Goal: Task Accomplishment & Management: Manage account settings

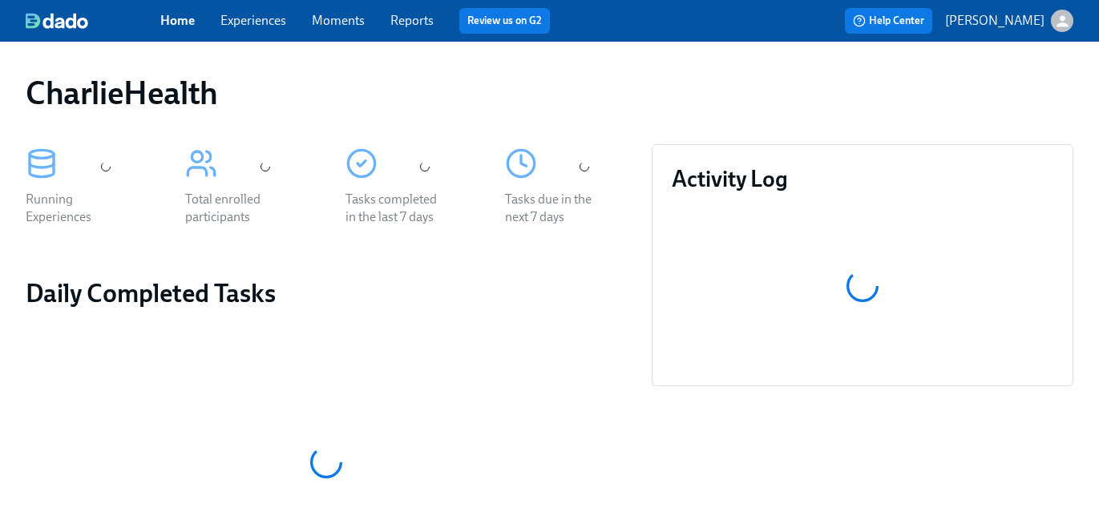
click at [277, 13] on link "Experiences" at bounding box center [253, 20] width 66 height 15
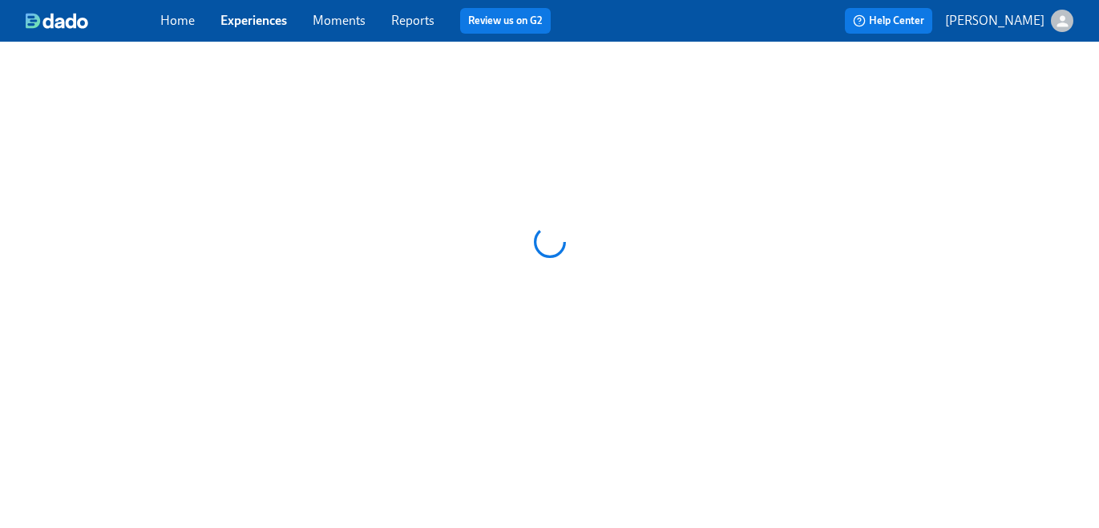
click at [277, 21] on link "Experiences" at bounding box center [253, 20] width 67 height 15
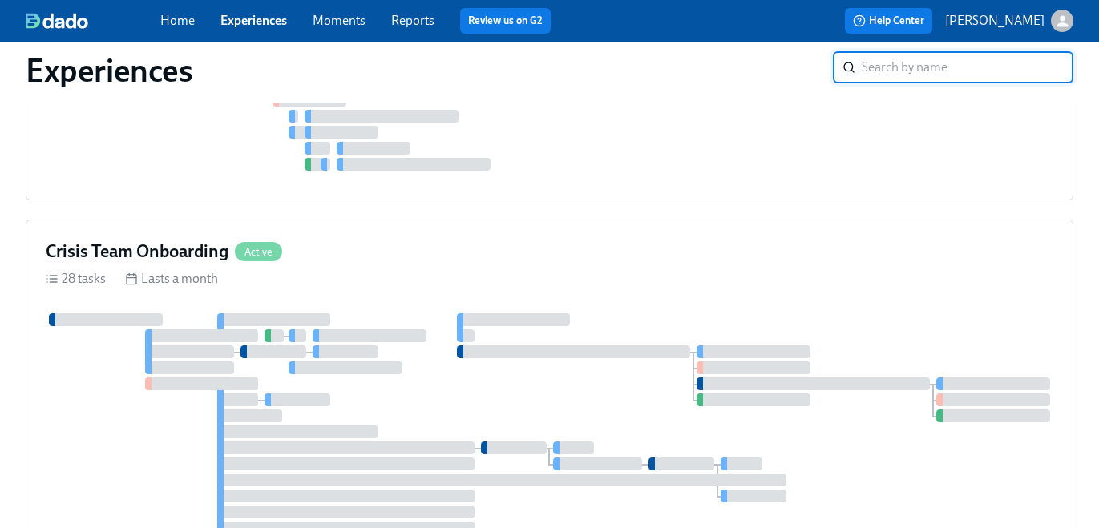
scroll to position [2360, 0]
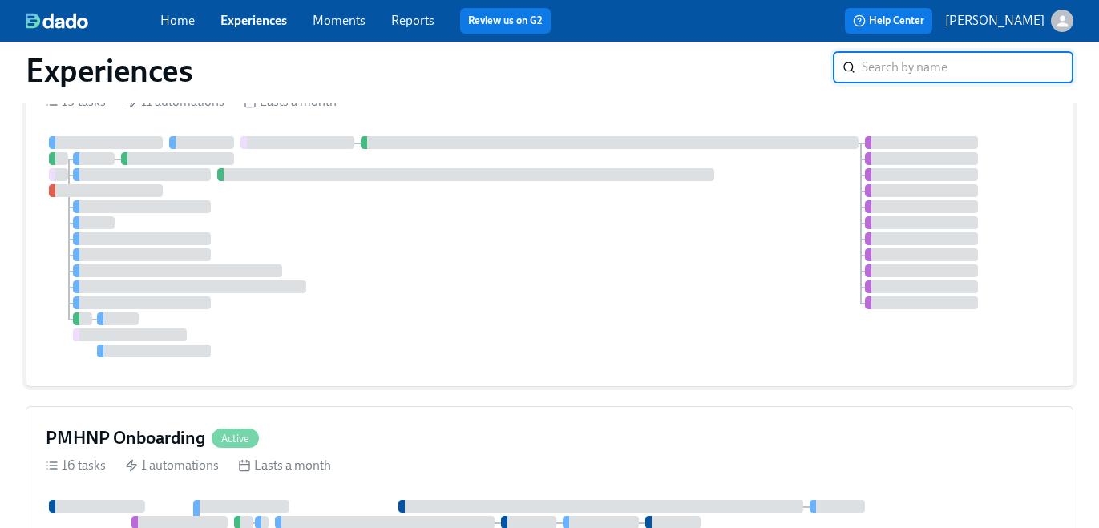
click at [908, 87] on div "Clinical Preboarding Active" at bounding box center [549, 74] width 1007 height 24
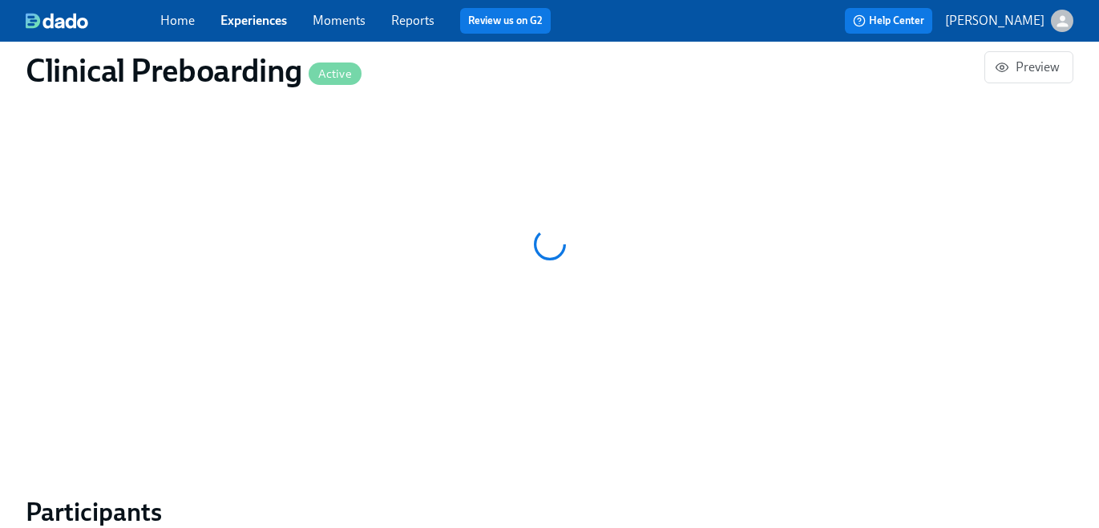
scroll to position [1162, 0]
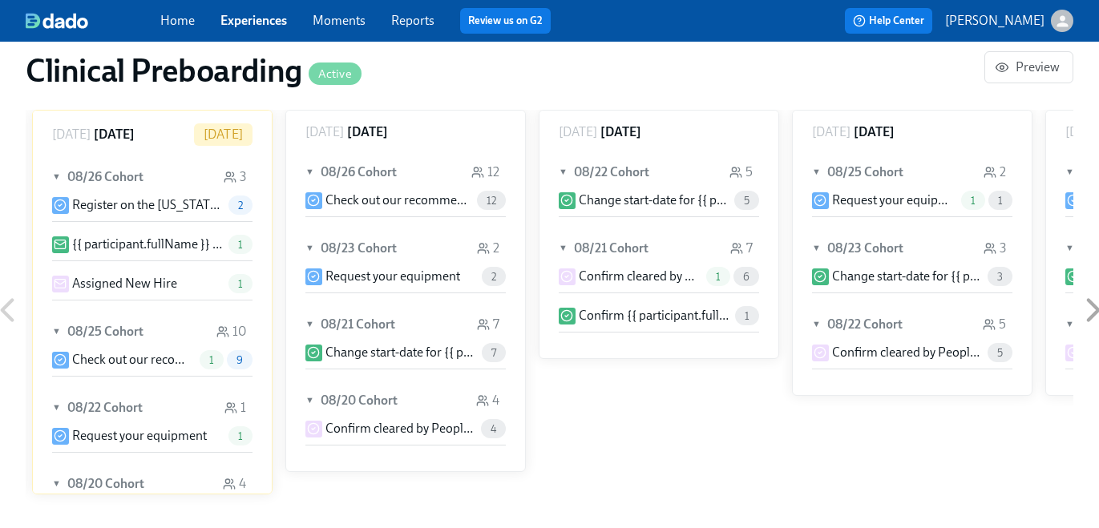
scroll to position [1687, 0]
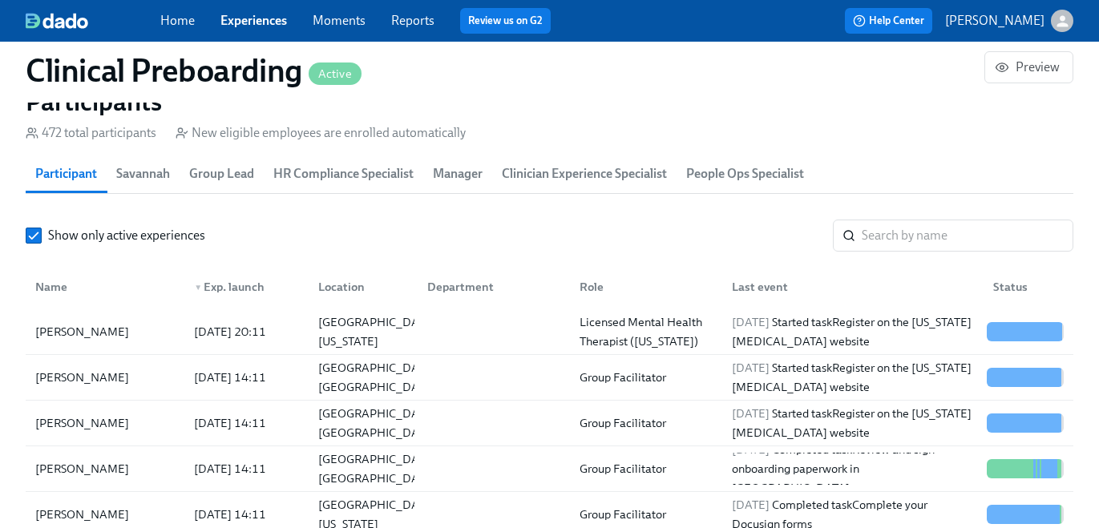
click at [877, 255] on div "Show only active experiences ​ Name ▼ Exp. launch Location Department Role Last…" at bounding box center [549, 439] width 1047 height 439
click at [881, 240] on input "search" at bounding box center [967, 236] width 212 height 32
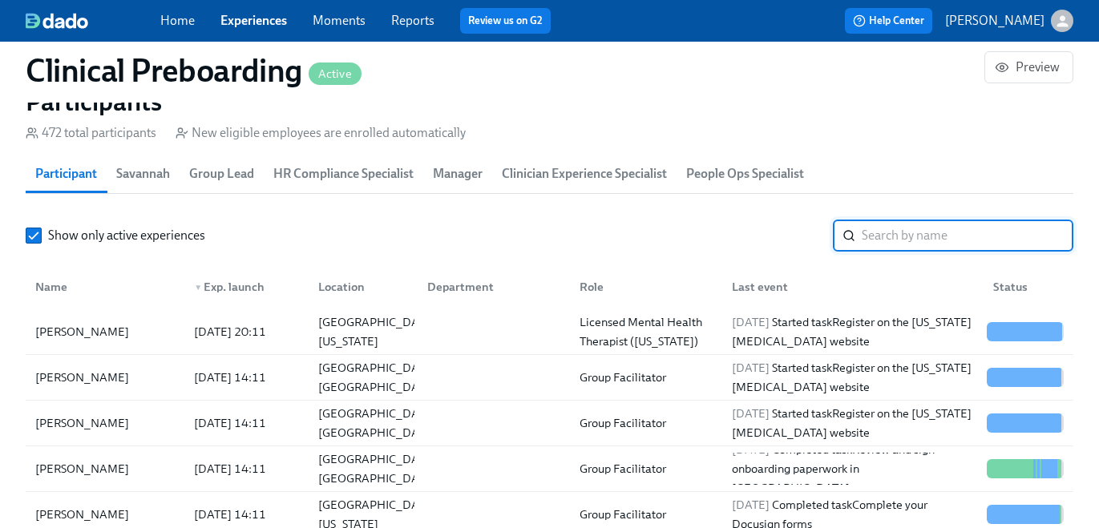
paste input "Samuel Leopold"
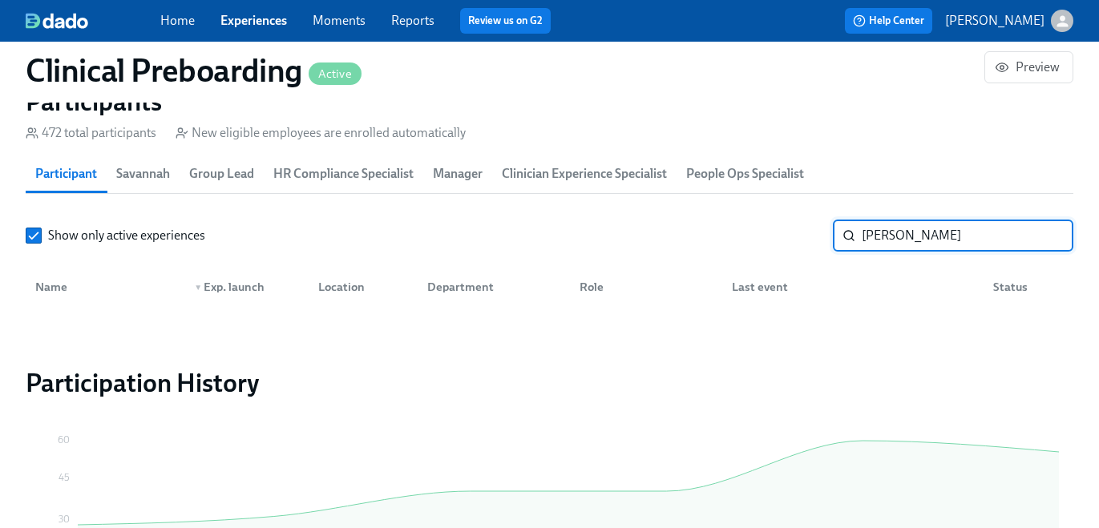
click at [877, 232] on input "Samuel Leopold" at bounding box center [967, 236] width 212 height 32
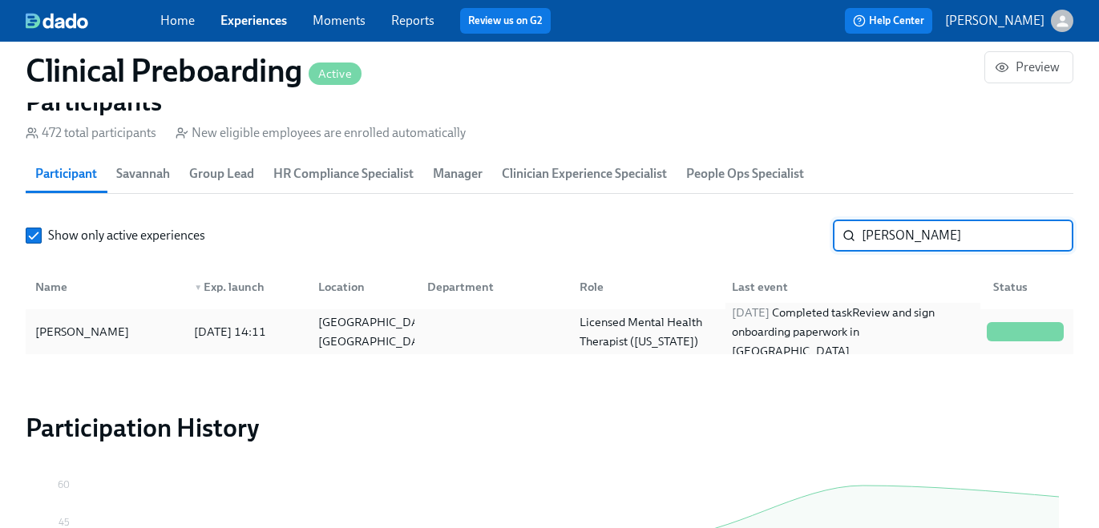
click at [798, 322] on div "2025/08/08 Completed task Review and sign onboarding paperwork in UKG" at bounding box center [852, 332] width 255 height 58
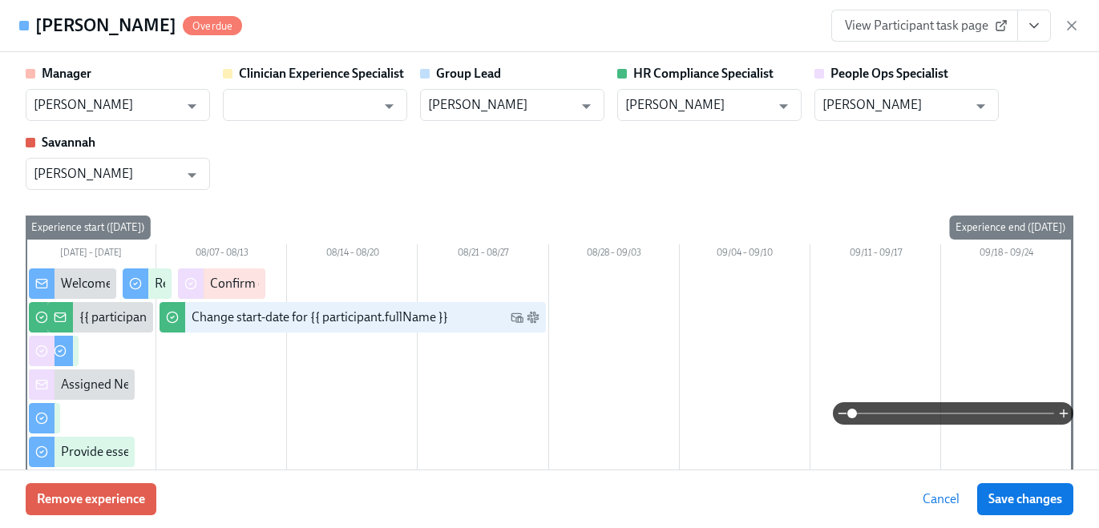
click at [1033, 35] on button "View task page" at bounding box center [1034, 26] width 34 height 32
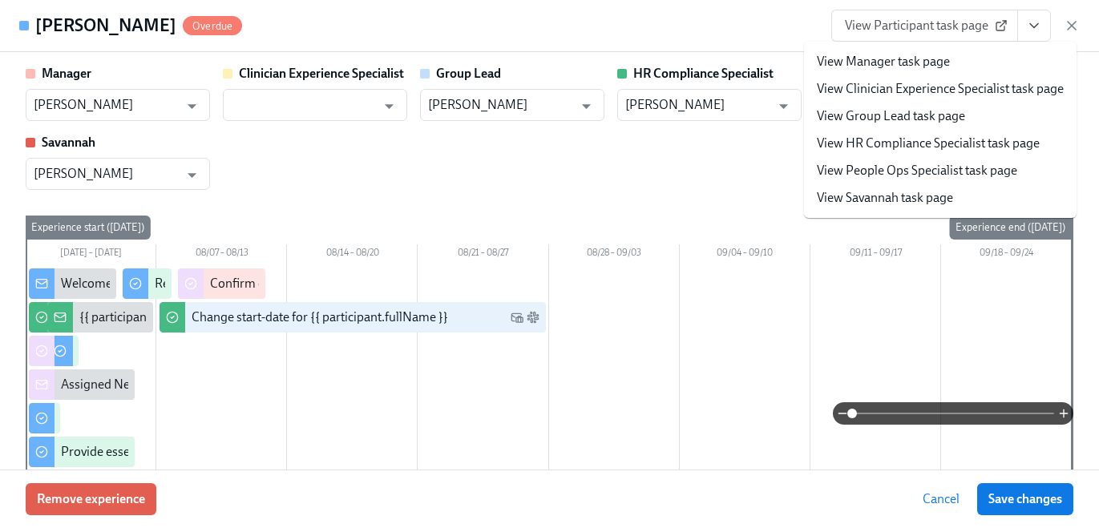
click at [996, 140] on link "View HR Compliance Specialist task page" at bounding box center [927, 144] width 223 height 18
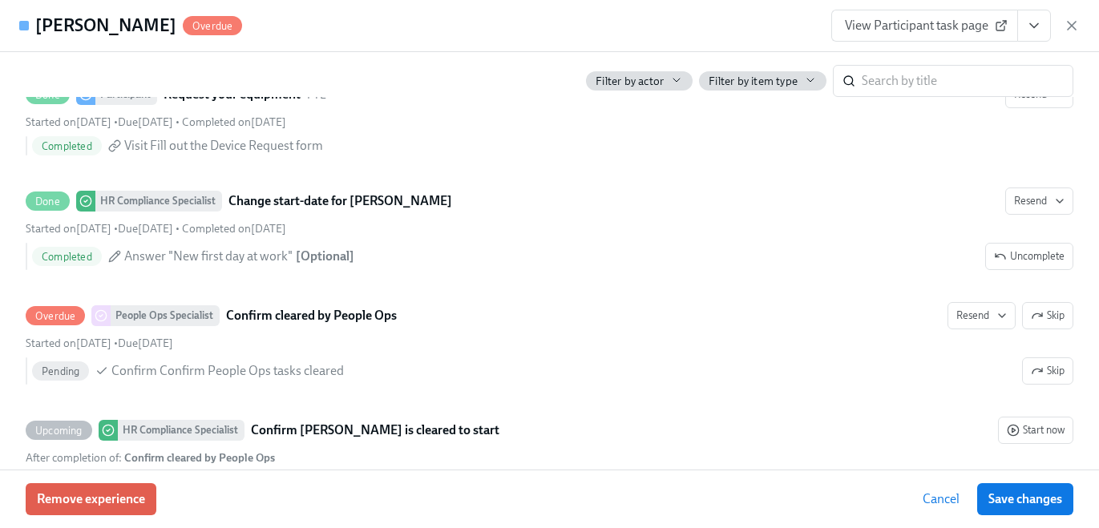
scroll to position [3227, 0]
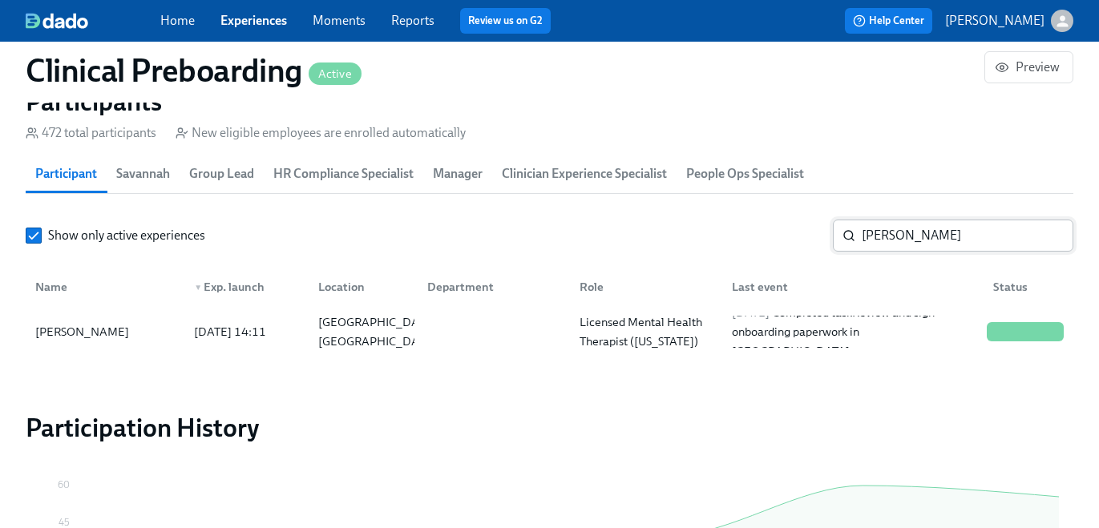
click at [913, 257] on div "Show only active experiences Leopold ​ Name ▼ Exp. launch Location Department R…" at bounding box center [549, 287] width 1047 height 135
click at [913, 243] on input "Leopold" at bounding box center [967, 236] width 212 height 32
click at [905, 239] on input "Leopold" at bounding box center [967, 236] width 212 height 32
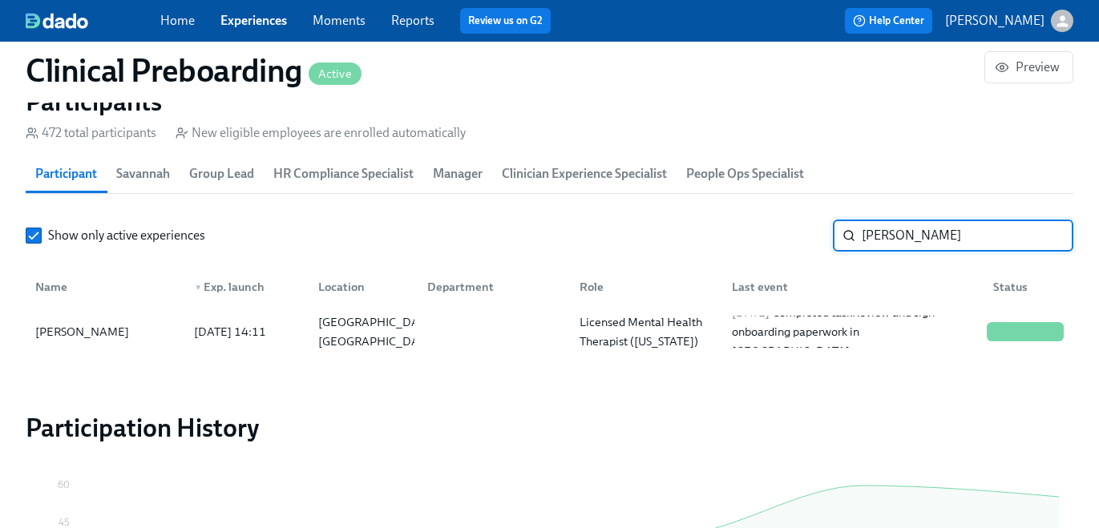
click at [905, 239] on input "Leopold" at bounding box center [967, 236] width 212 height 32
paste input "Ashley Helmi"
click at [732, 345] on div "2025/08/18 Completed task Get fingerprinted" at bounding box center [849, 332] width 261 height 32
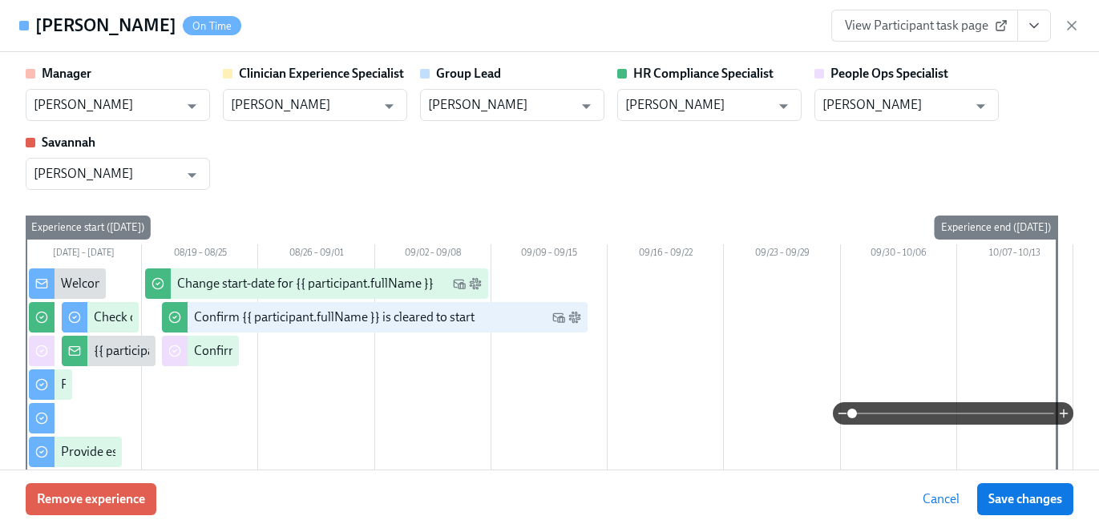
click at [1034, 38] on button "View task page" at bounding box center [1034, 26] width 34 height 32
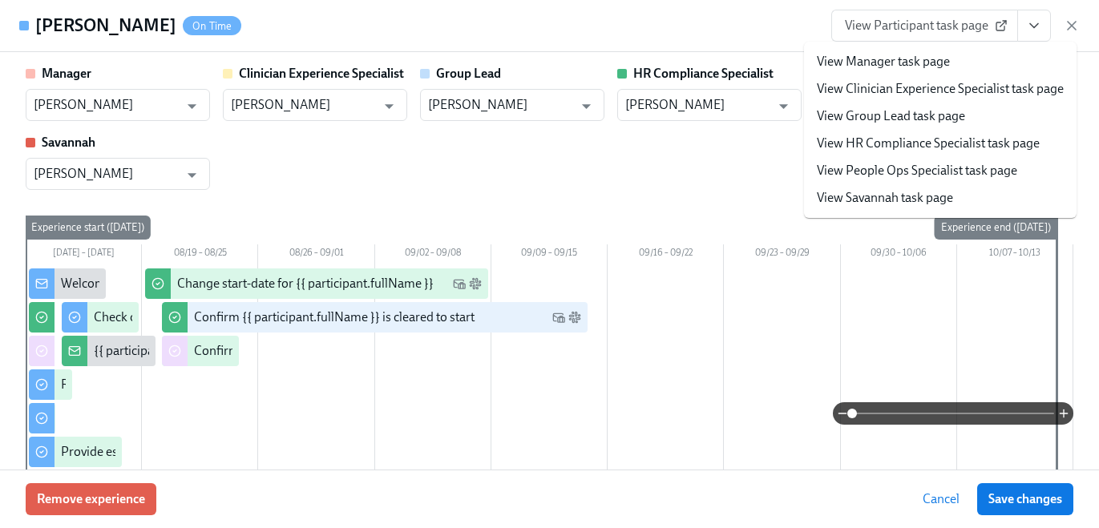
click at [965, 148] on link "View HR Compliance Specialist task page" at bounding box center [927, 144] width 223 height 18
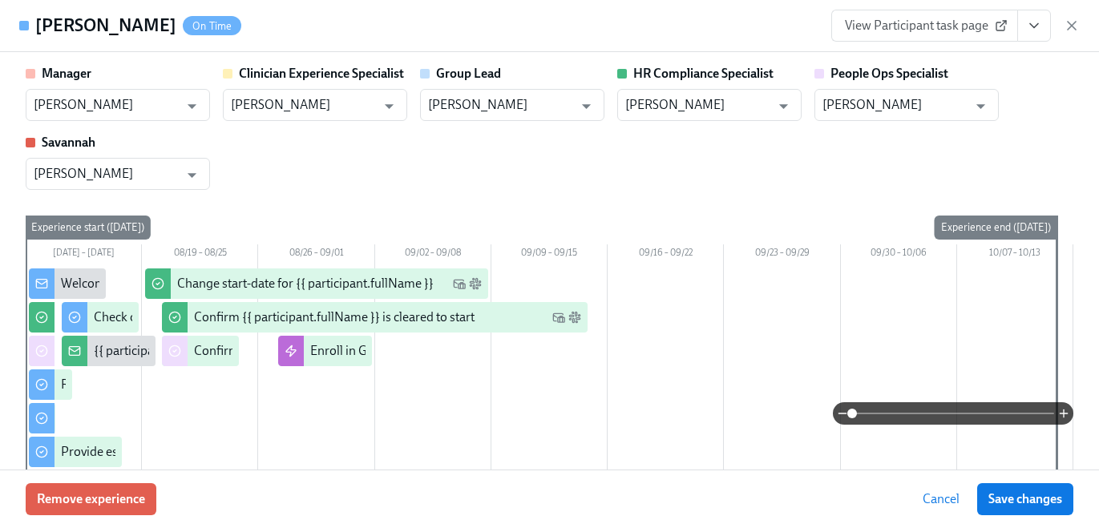
scroll to position [0, 19955]
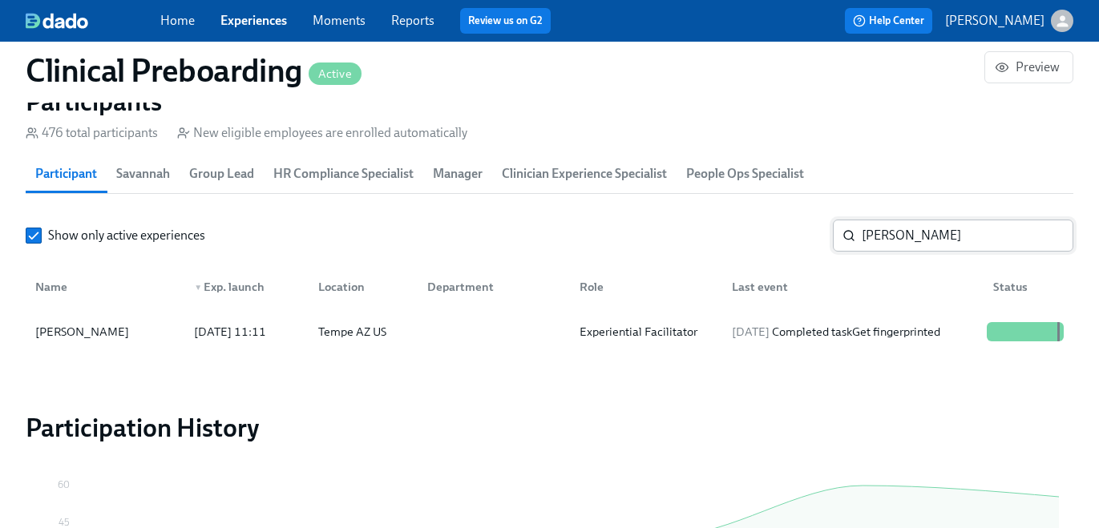
click at [901, 246] on input "Ashley Helmi" at bounding box center [967, 236] width 212 height 32
paste input "Wilimina Kpor"
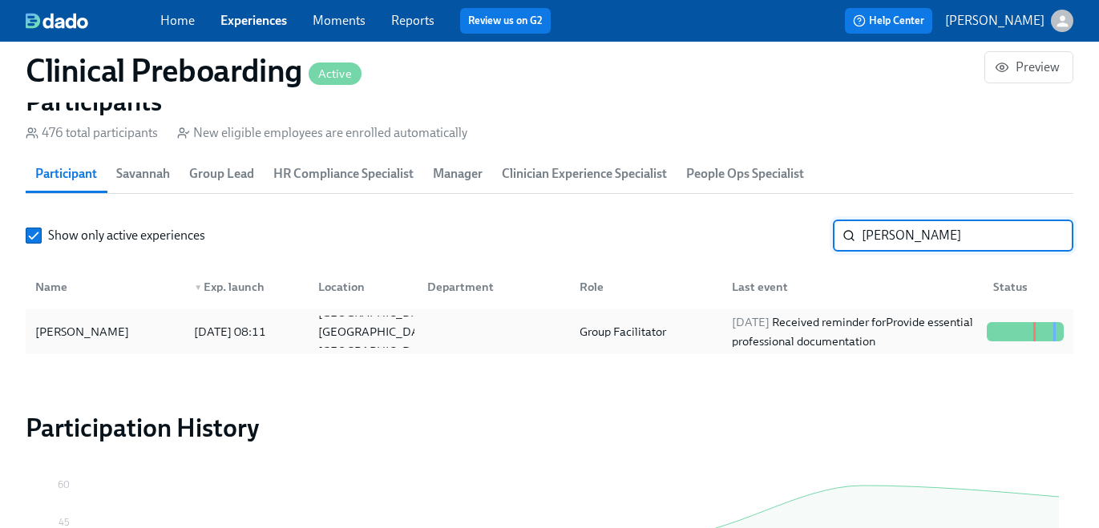
type input "Wilimina Kpor"
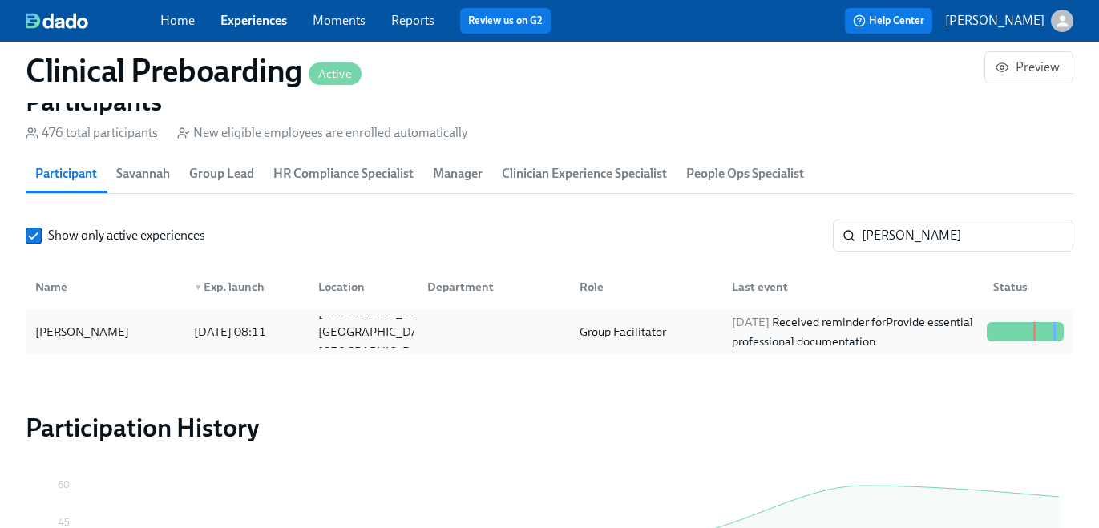
click at [894, 337] on div "2025/08/27 Received reminder for Provide essential professional documentation" at bounding box center [852, 331] width 255 height 38
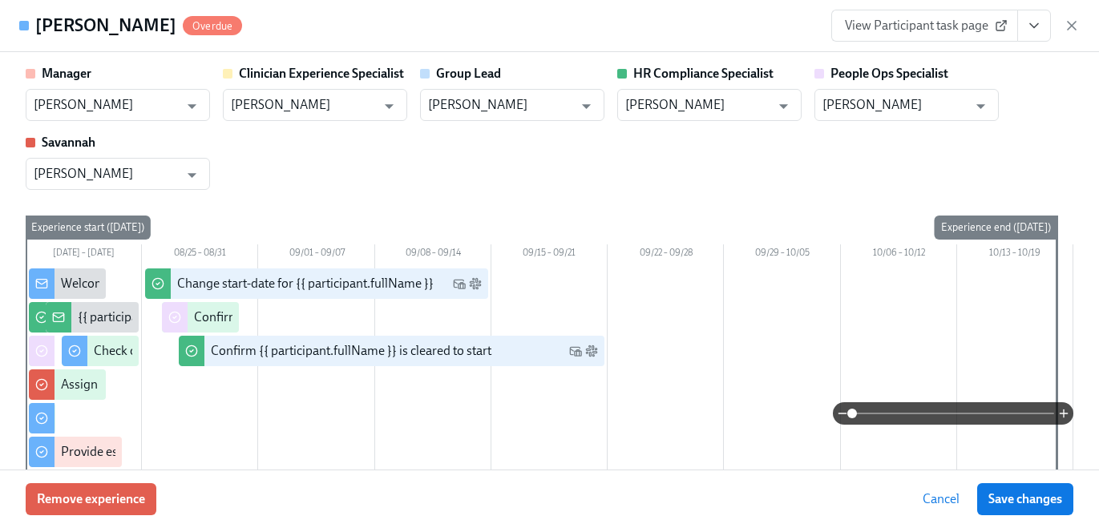
click at [1037, 26] on icon "View task page" at bounding box center [1034, 26] width 16 height 16
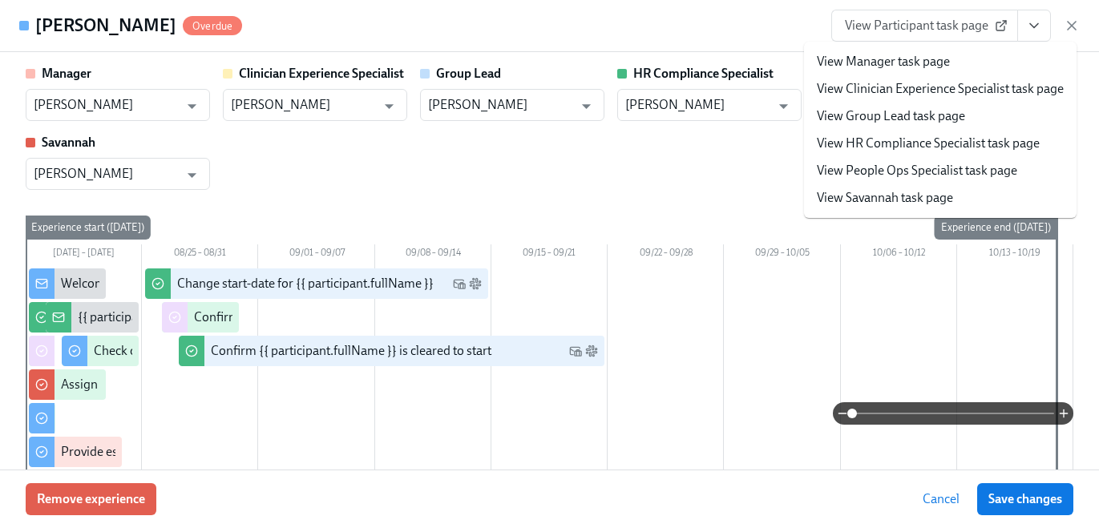
click at [972, 137] on link "View HR Compliance Specialist task page" at bounding box center [927, 144] width 223 height 18
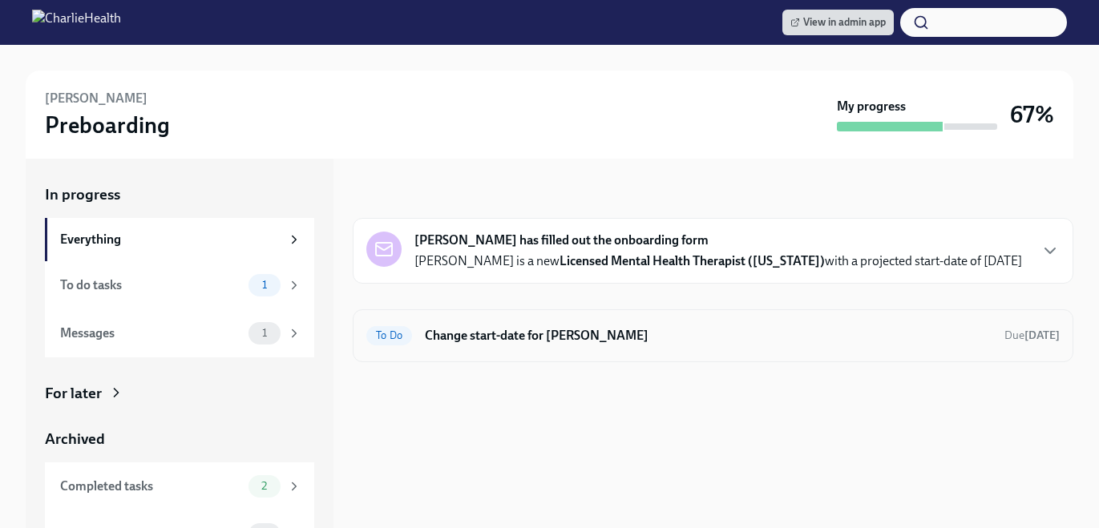
click at [444, 333] on h6 "Change start-date for [PERSON_NAME]" at bounding box center [708, 336] width 566 height 18
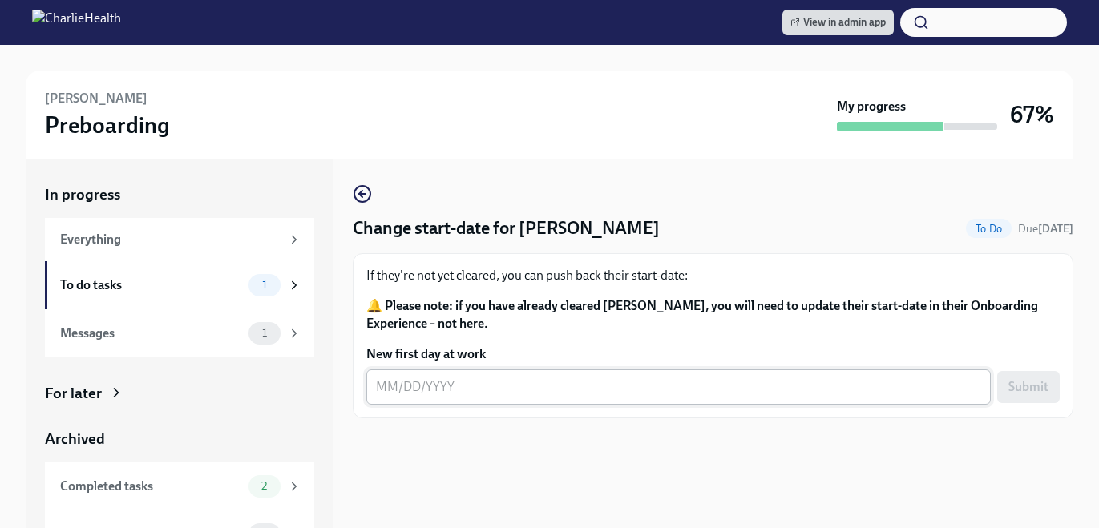
click at [464, 386] on textarea "New first day at work" at bounding box center [678, 386] width 605 height 19
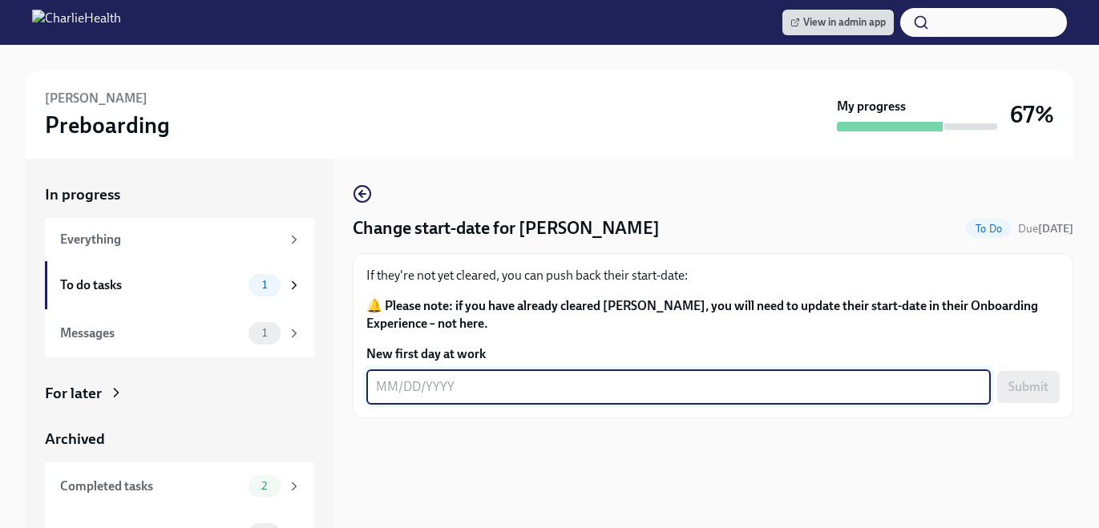
type textarea "-"
type textarea "09/02/2025"
click at [1045, 389] on span "Submit" at bounding box center [1028, 387] width 40 height 16
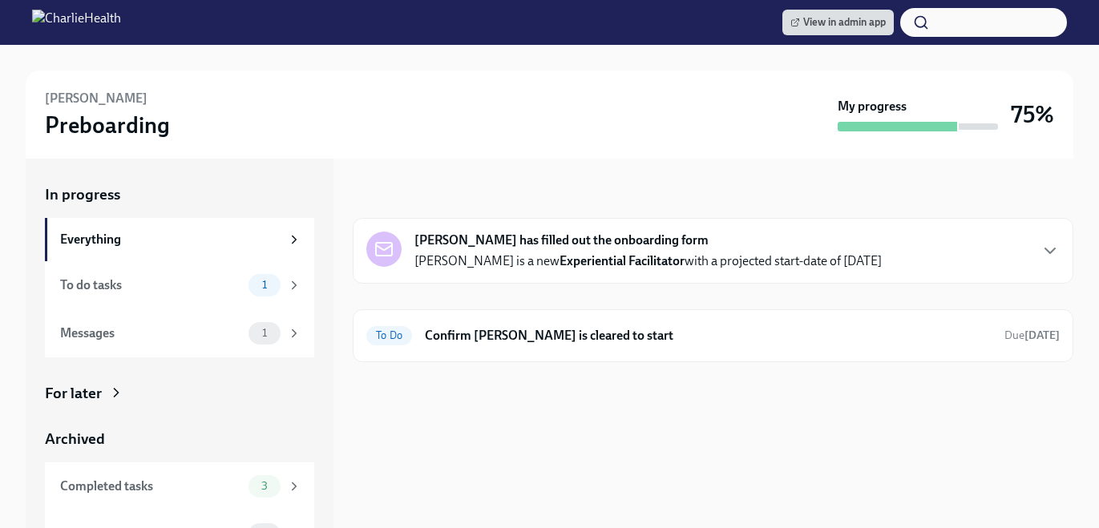
scroll to position [30, 0]
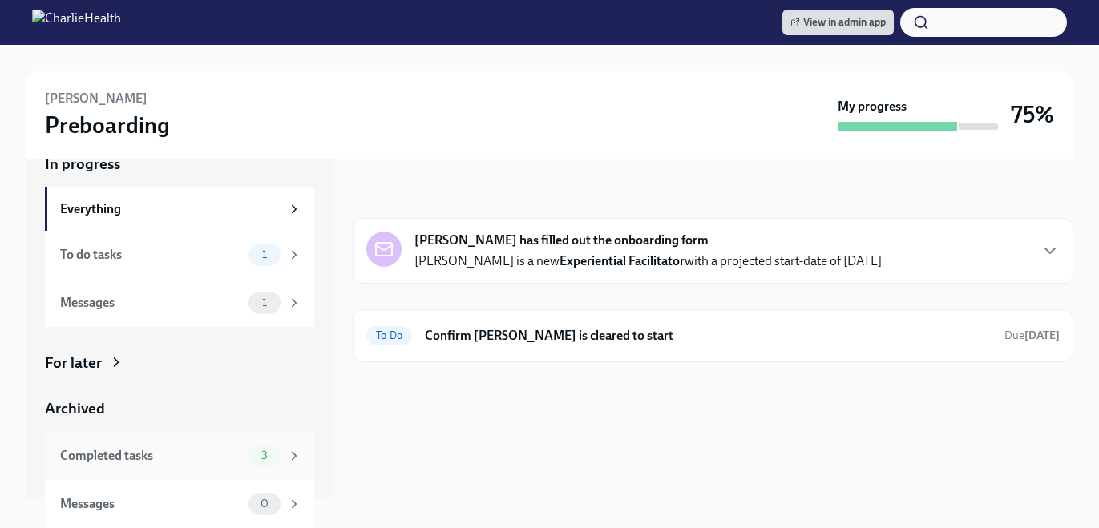
click at [250, 455] on div "3" at bounding box center [264, 456] width 32 height 22
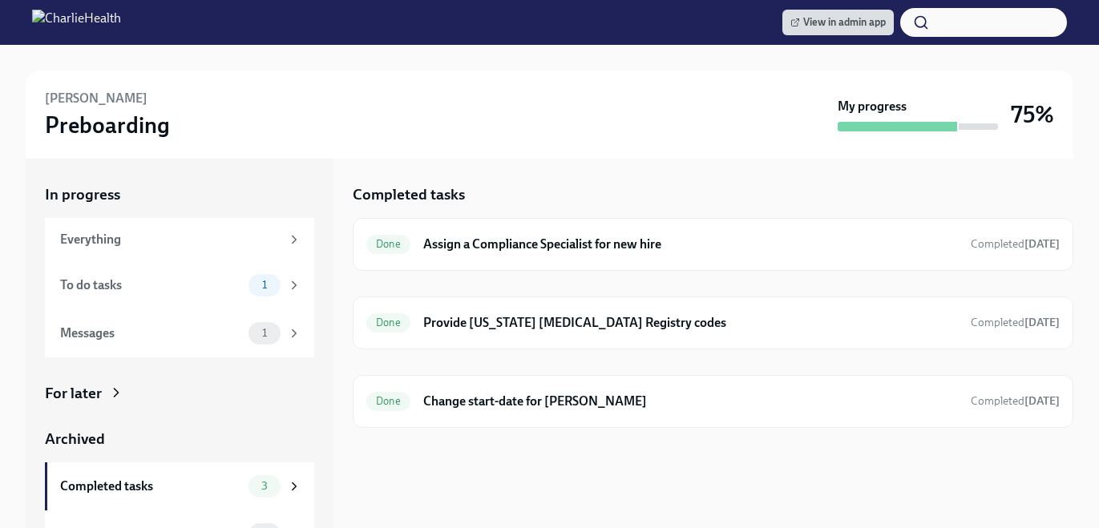
scroll to position [30, 0]
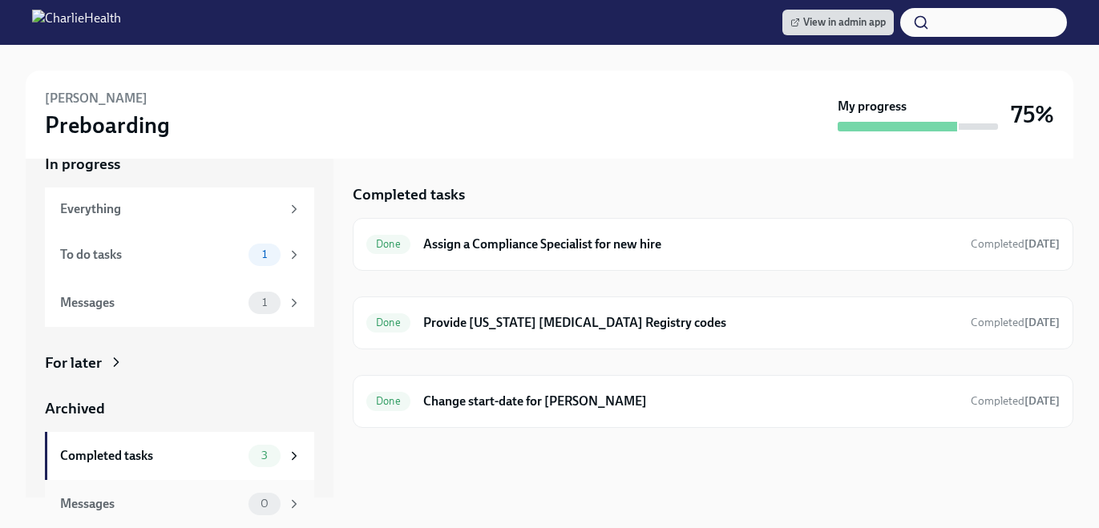
click at [259, 500] on span "0" at bounding box center [264, 504] width 27 height 12
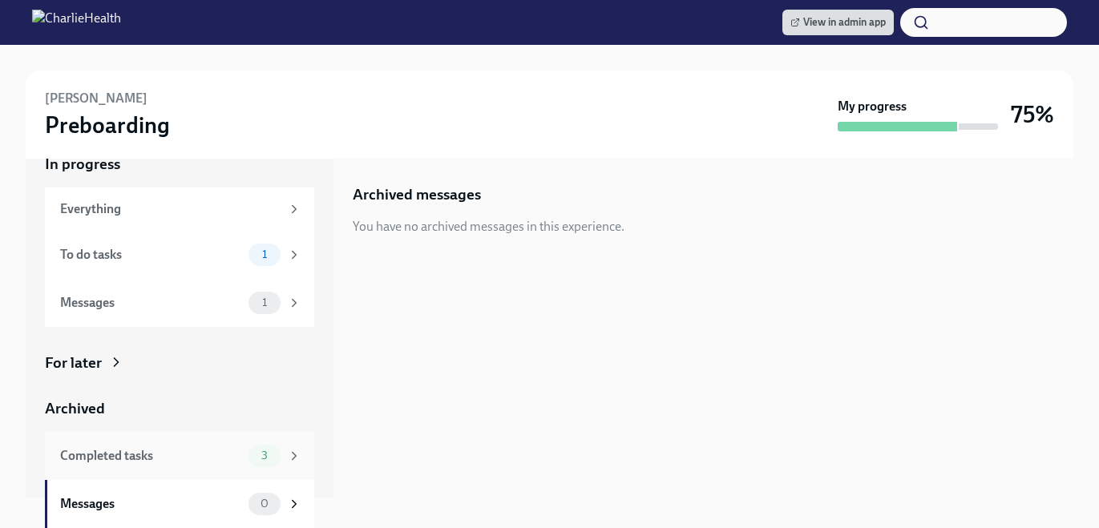
click at [243, 458] on div "Completed tasks 3" at bounding box center [180, 456] width 241 height 22
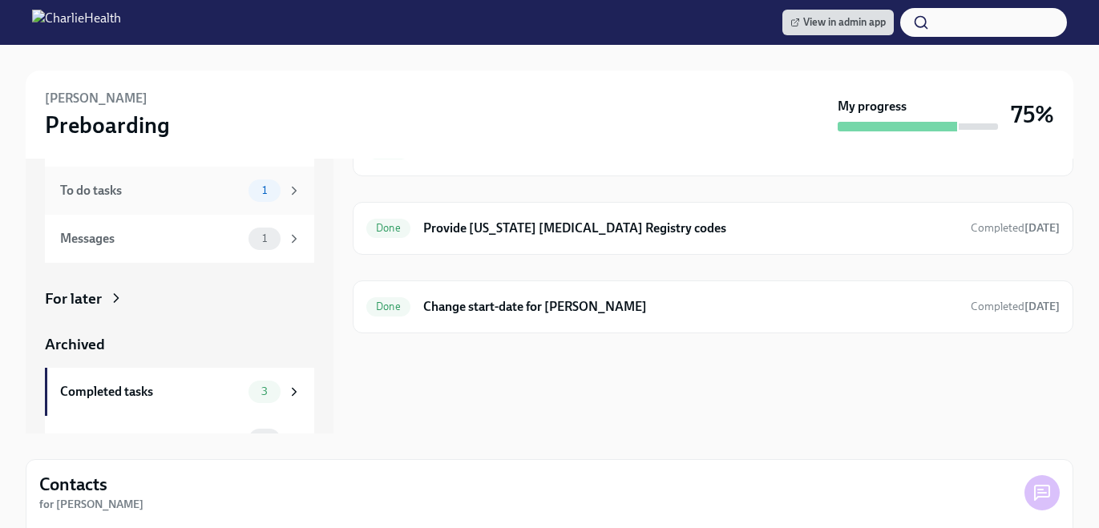
click at [272, 203] on div "To do tasks 1" at bounding box center [179, 191] width 269 height 48
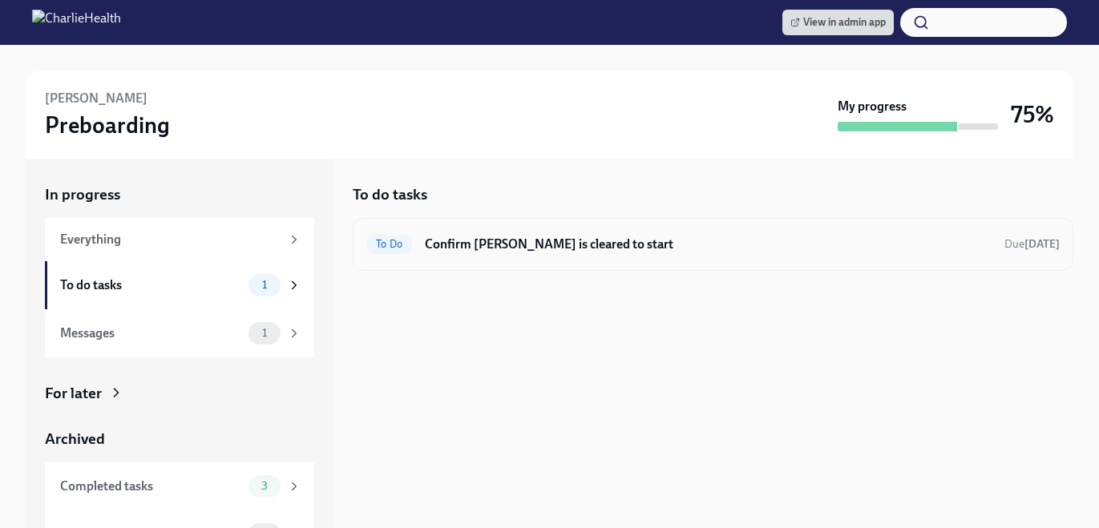
click at [897, 258] on div "To Do Confirm Ashley Helmi is cleared to start Due Sep 15th" at bounding box center [713, 244] width 720 height 53
click at [892, 252] on h6 "Confirm Ashley Helmi is cleared to start" at bounding box center [708, 245] width 566 height 18
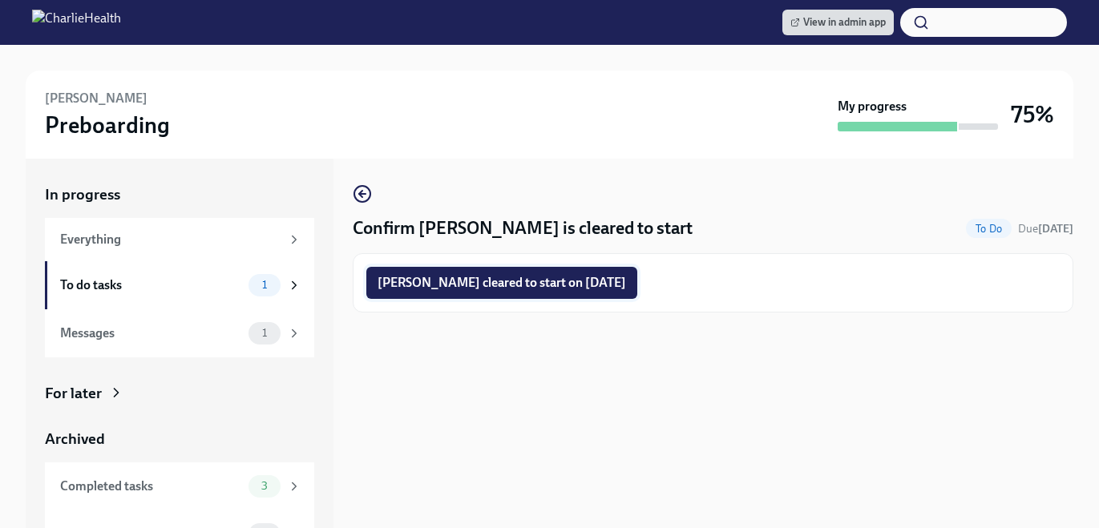
click at [616, 288] on span "Ashley Helmi cleared to start on 09/02/2025" at bounding box center [501, 283] width 248 height 16
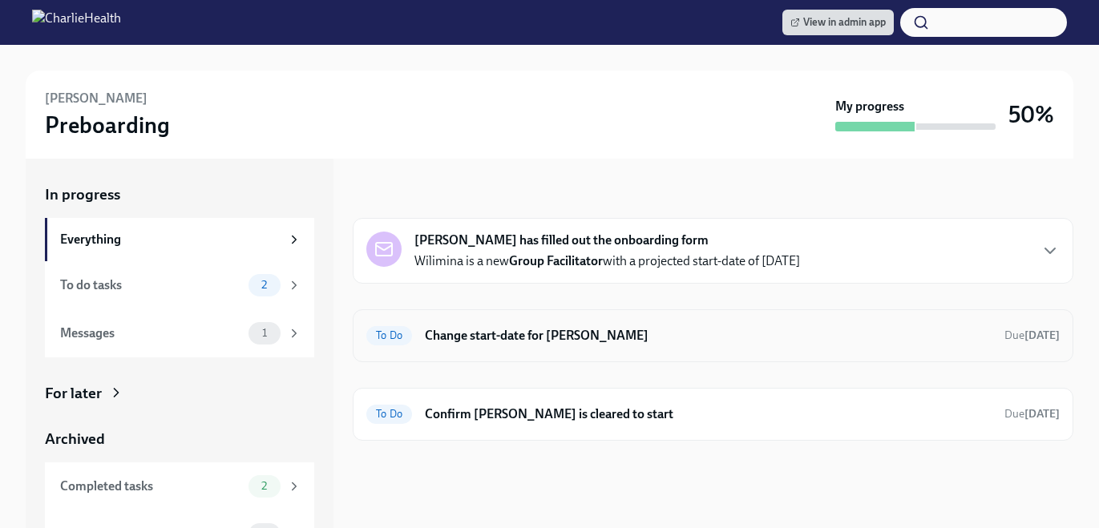
click at [644, 333] on h6 "Change start-date for [PERSON_NAME]" at bounding box center [708, 336] width 566 height 18
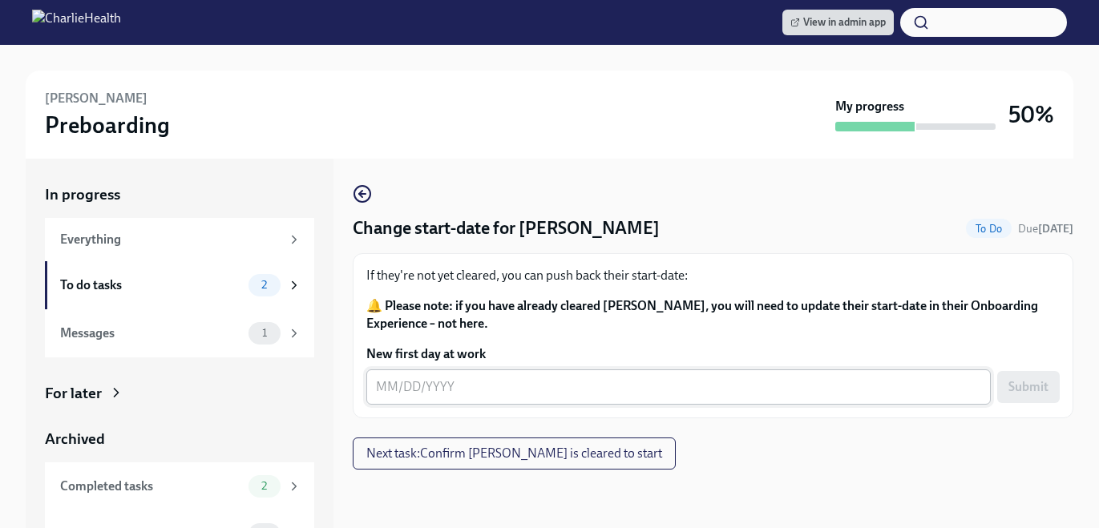
click at [502, 398] on div "x ​" at bounding box center [678, 386] width 624 height 35
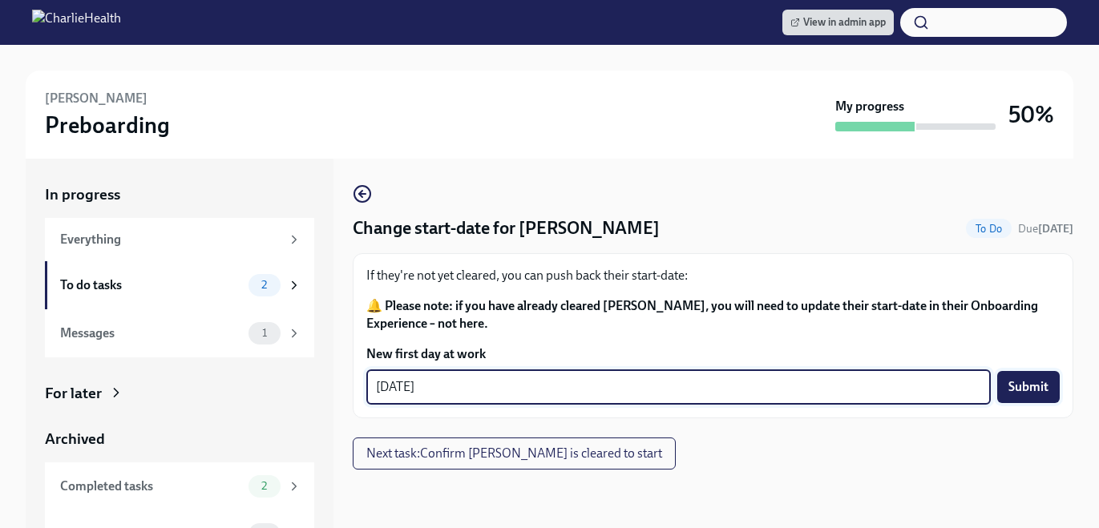
type textarea "[DATE]"
click at [1014, 376] on button "Submit" at bounding box center [1028, 387] width 62 height 32
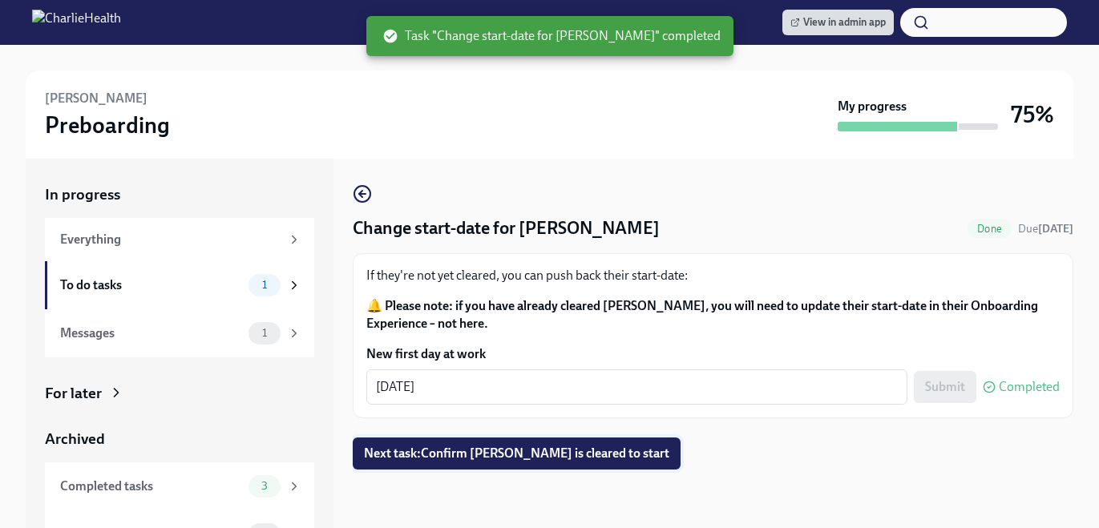
click at [603, 442] on button "Next task : Confirm [PERSON_NAME] is cleared to start" at bounding box center [517, 453] width 328 height 32
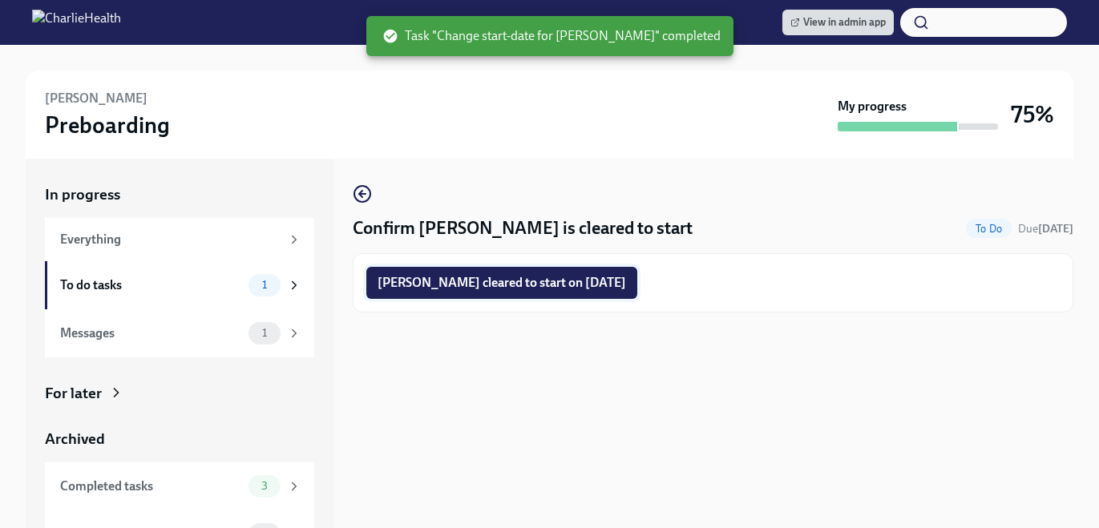
click at [578, 272] on button "[PERSON_NAME] cleared to start on [DATE]" at bounding box center [501, 283] width 271 height 32
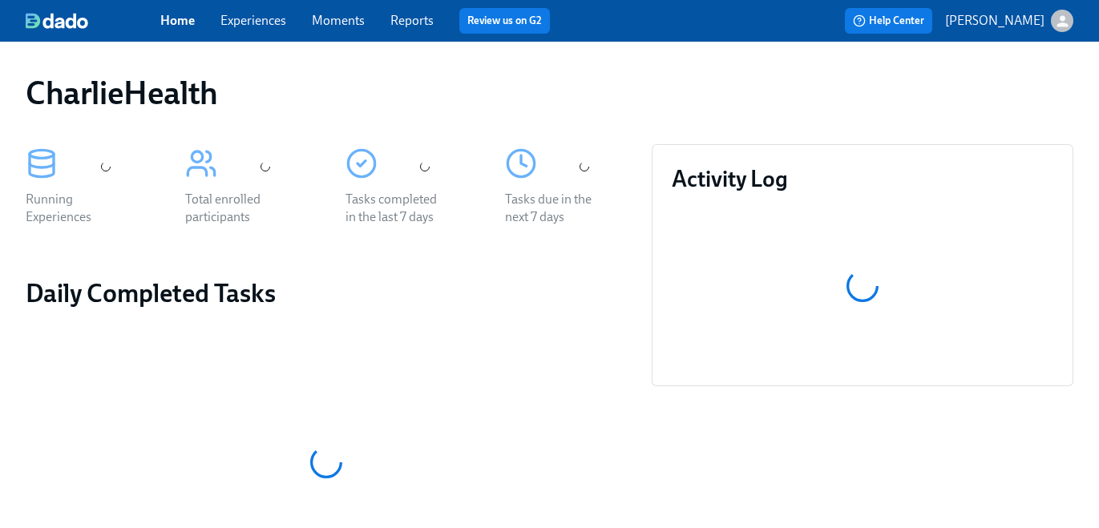
click at [267, 24] on link "Experiences" at bounding box center [253, 20] width 66 height 15
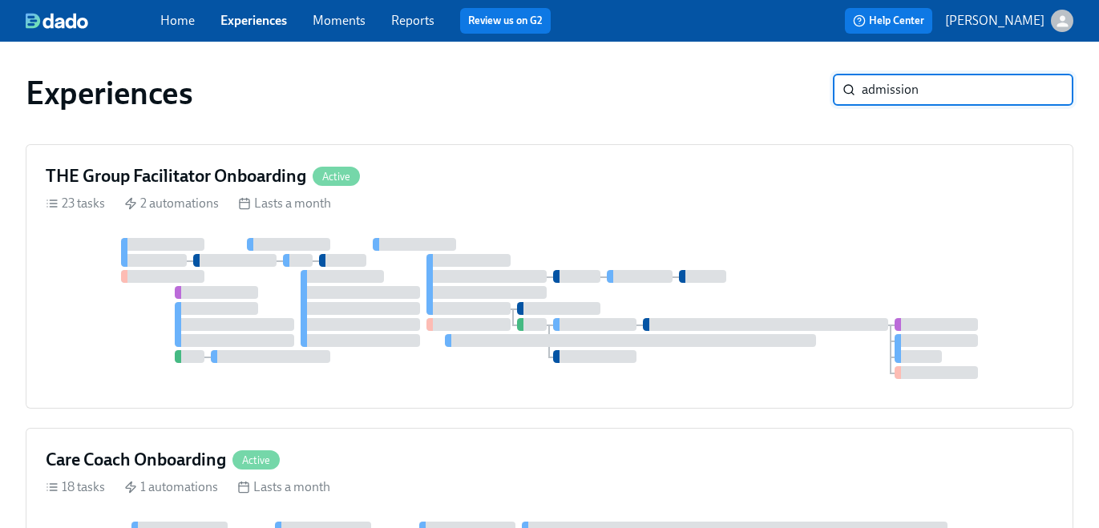
type input "admission"
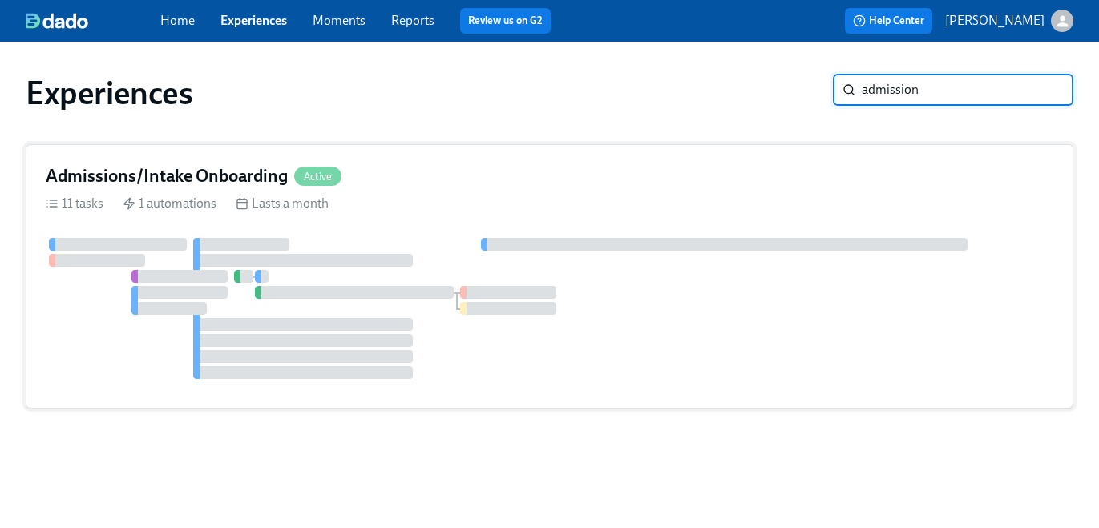
click at [610, 191] on div "Admissions/Intake Onboarding Active 11 tasks 1 automations Lasts a month" at bounding box center [549, 276] width 1047 height 264
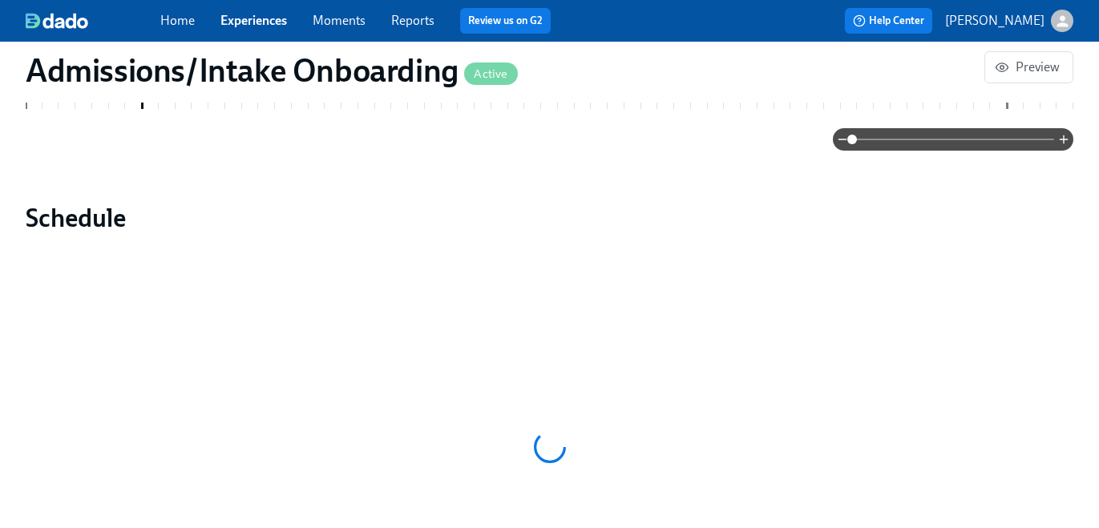
scroll to position [768, 0]
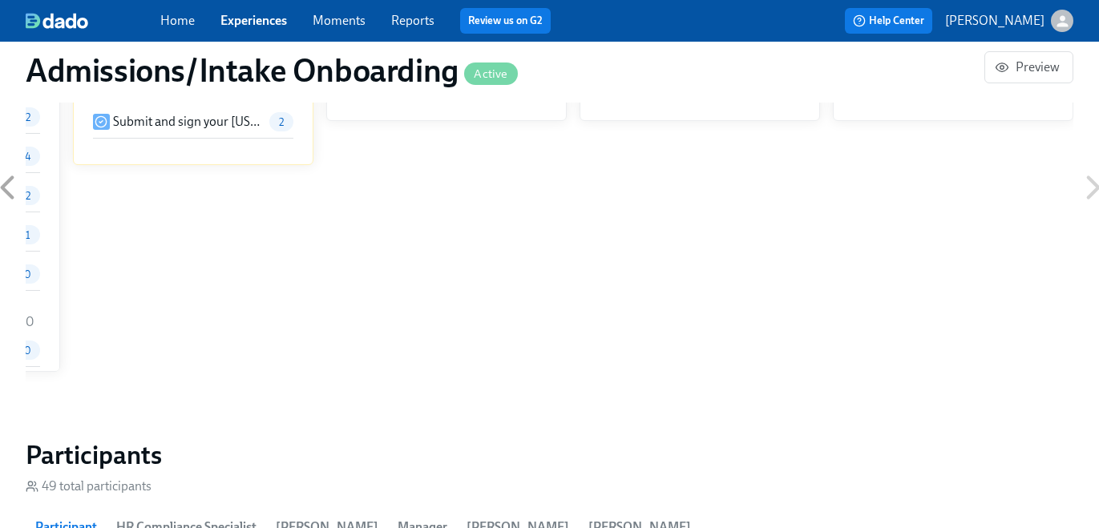
scroll to position [1312, 0]
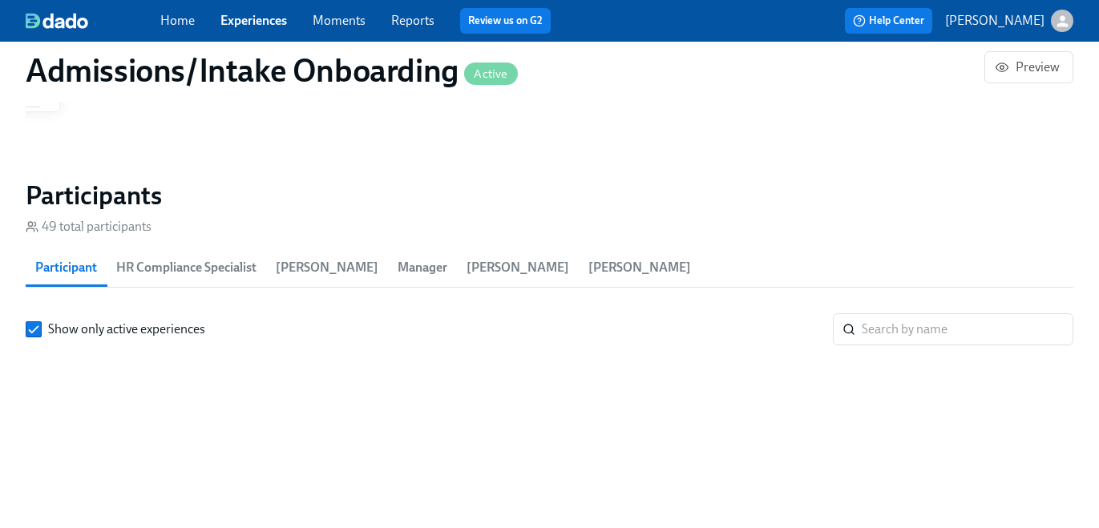
click at [228, 264] on span "HR Compliance Specialist" at bounding box center [186, 267] width 140 height 22
click at [877, 330] on input "search" at bounding box center [967, 329] width 212 height 32
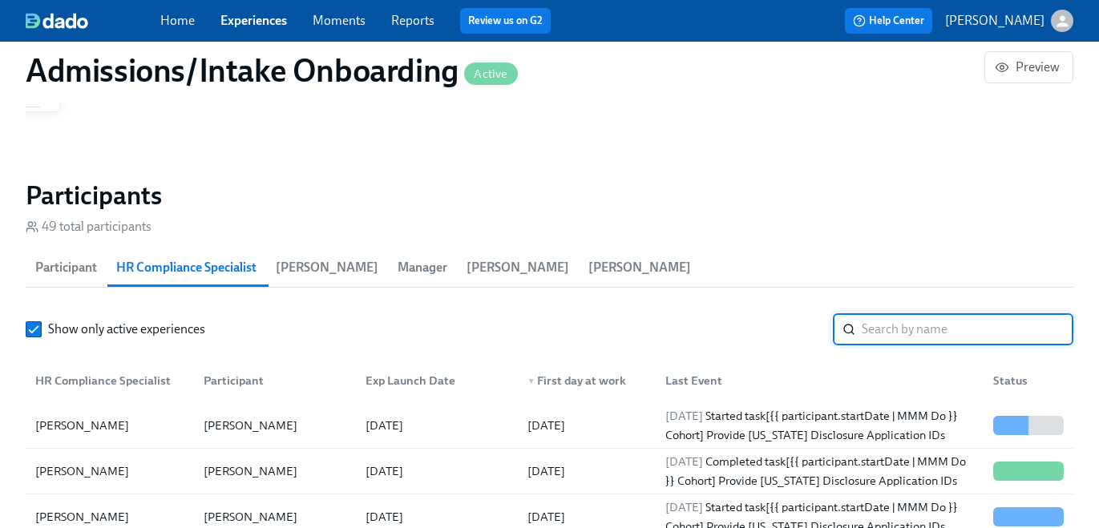
click at [877, 330] on input "search" at bounding box center [967, 329] width 212 height 32
type input "[PERSON_NAME]"
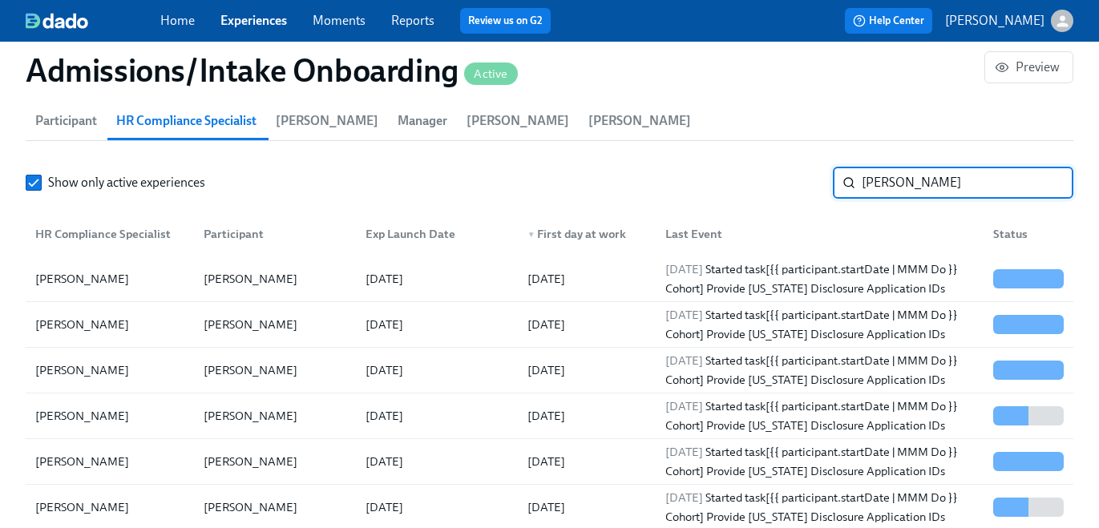
scroll to position [7, 0]
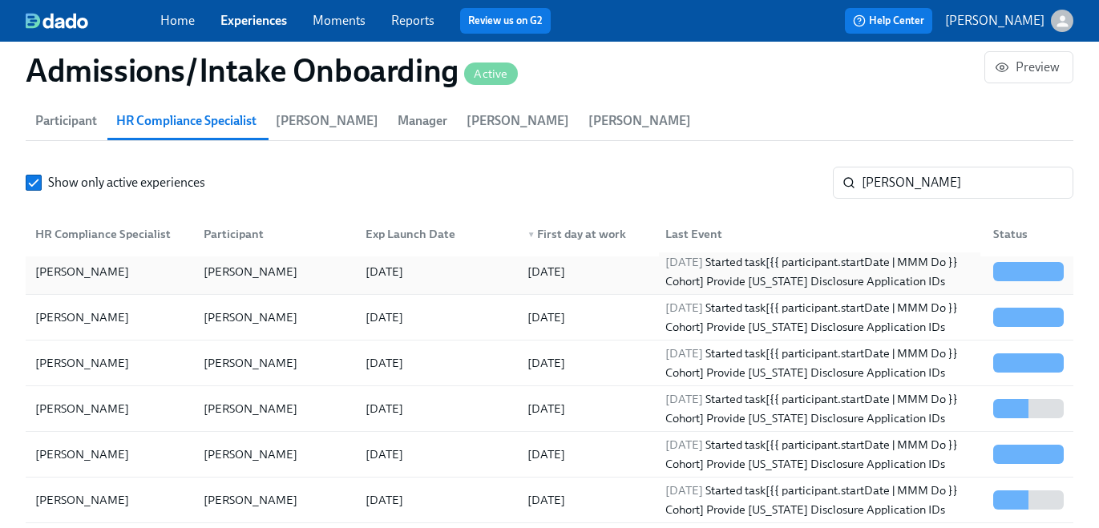
click at [796, 261] on div "2025/08/27 Started task [{{ participant.startDate | MMM Do }} Cohort] Provide U…" at bounding box center [819, 271] width 321 height 38
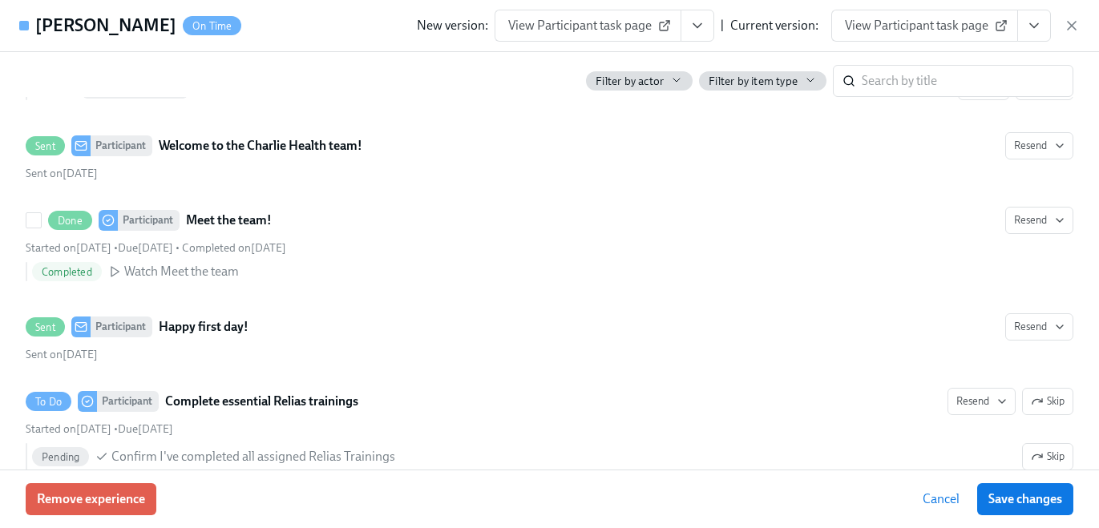
scroll to position [879, 0]
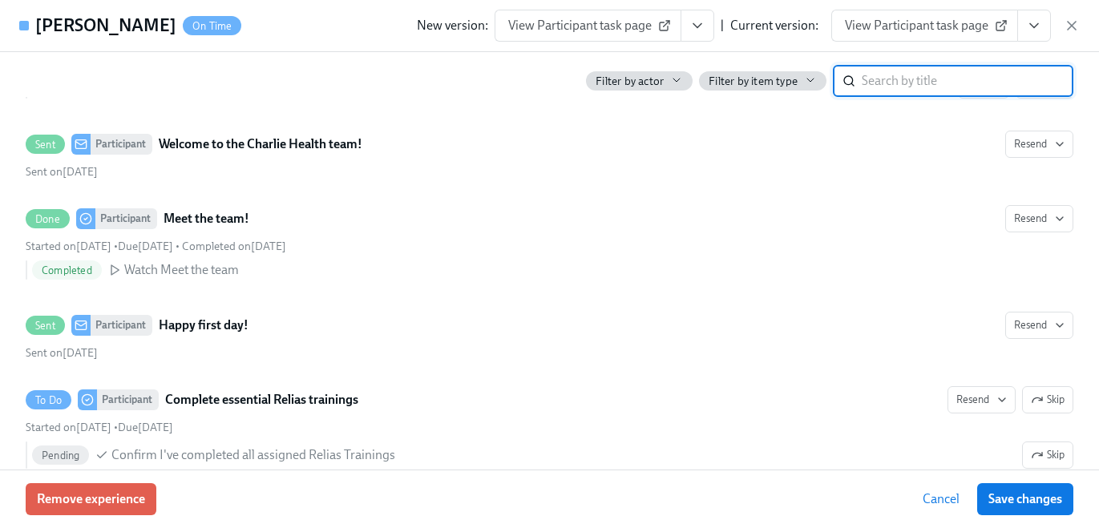
click at [870, 68] on input "search" at bounding box center [967, 81] width 212 height 32
type input "utah"
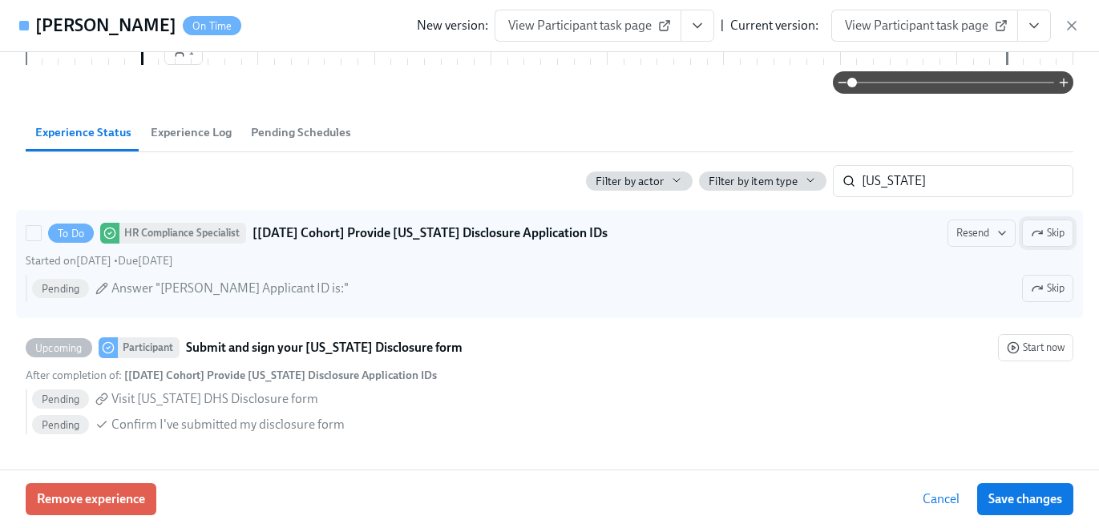
click at [1045, 236] on span "Skip" at bounding box center [1047, 233] width 34 height 16
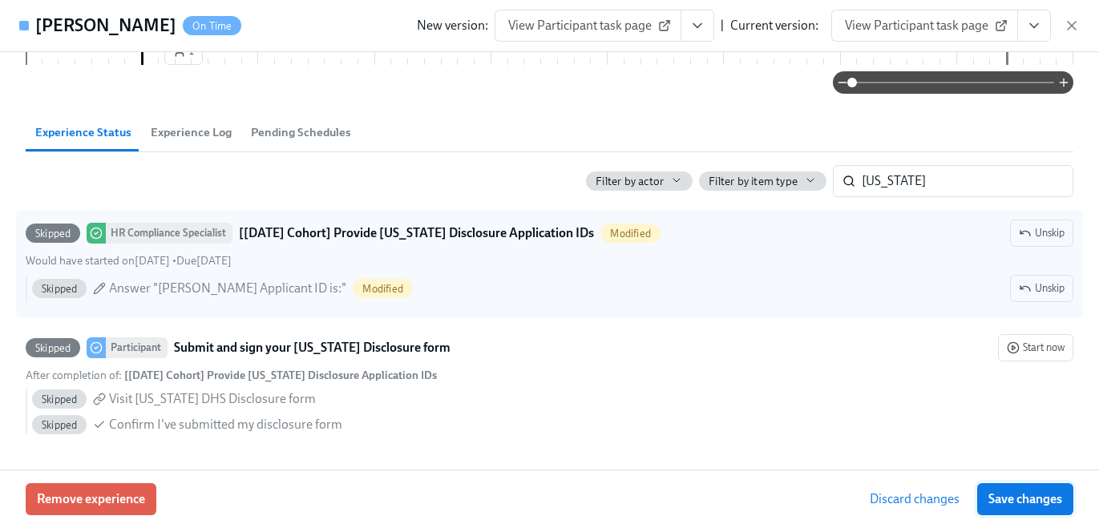
click at [1040, 498] on span "Save changes" at bounding box center [1025, 499] width 74 height 16
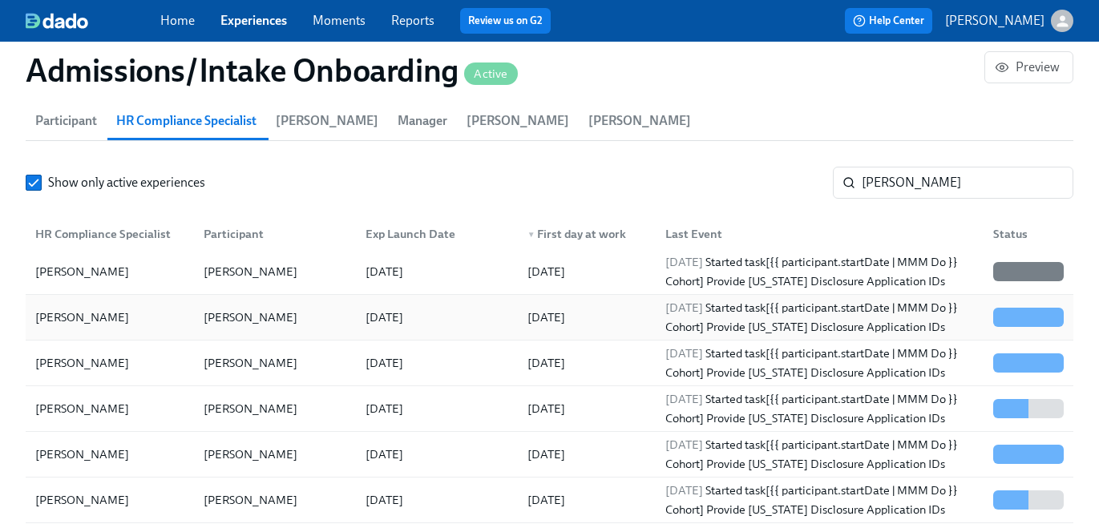
click at [460, 312] on div "2025/08/21" at bounding box center [434, 317] width 162 height 32
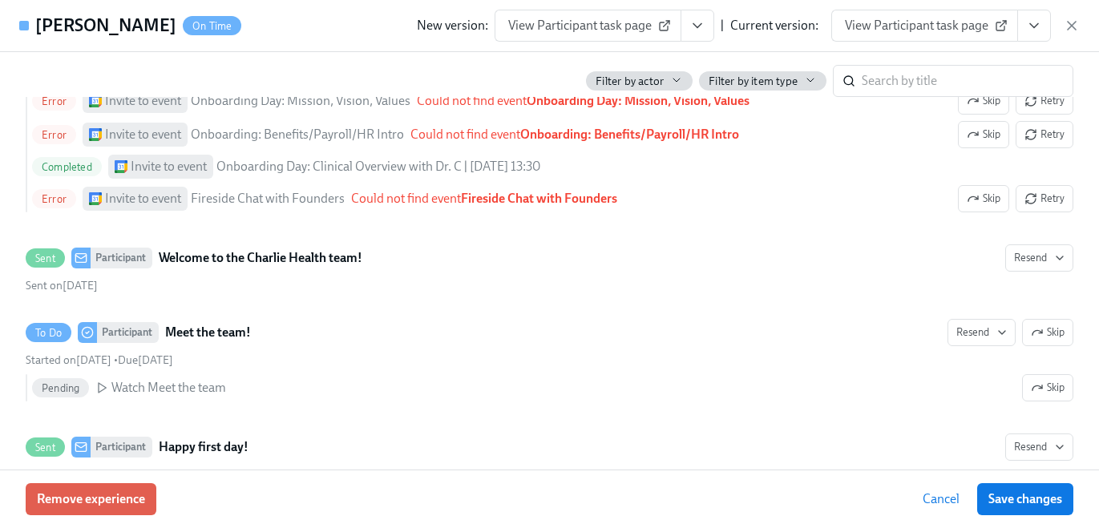
scroll to position [953, 0]
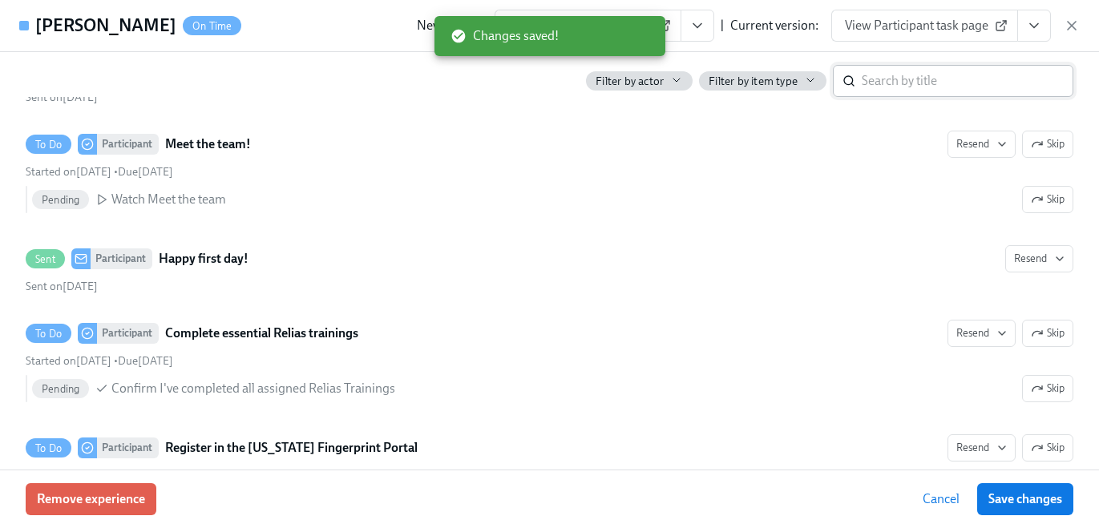
click at [930, 84] on input "search" at bounding box center [967, 81] width 212 height 32
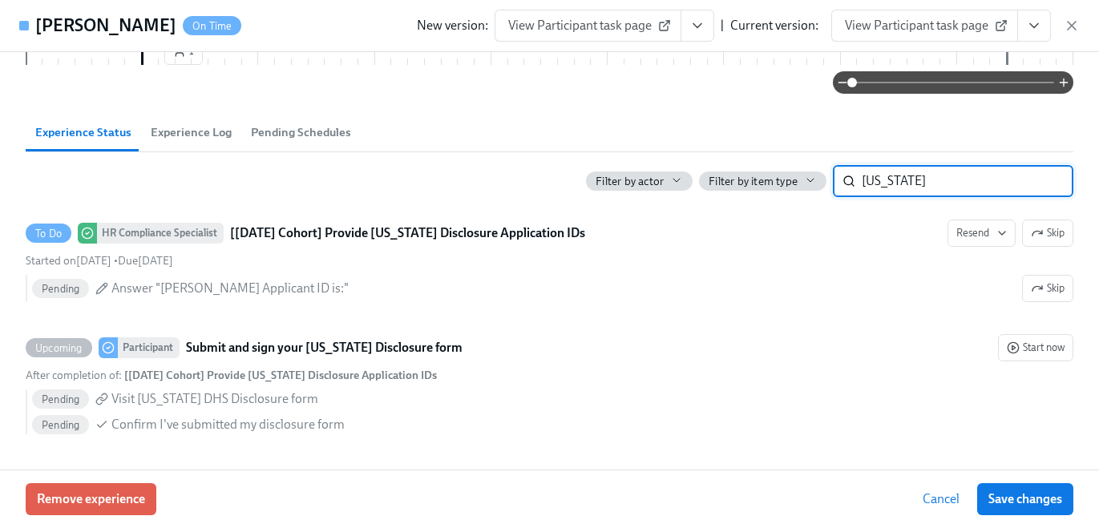
scroll to position [503, 0]
type input "utah"
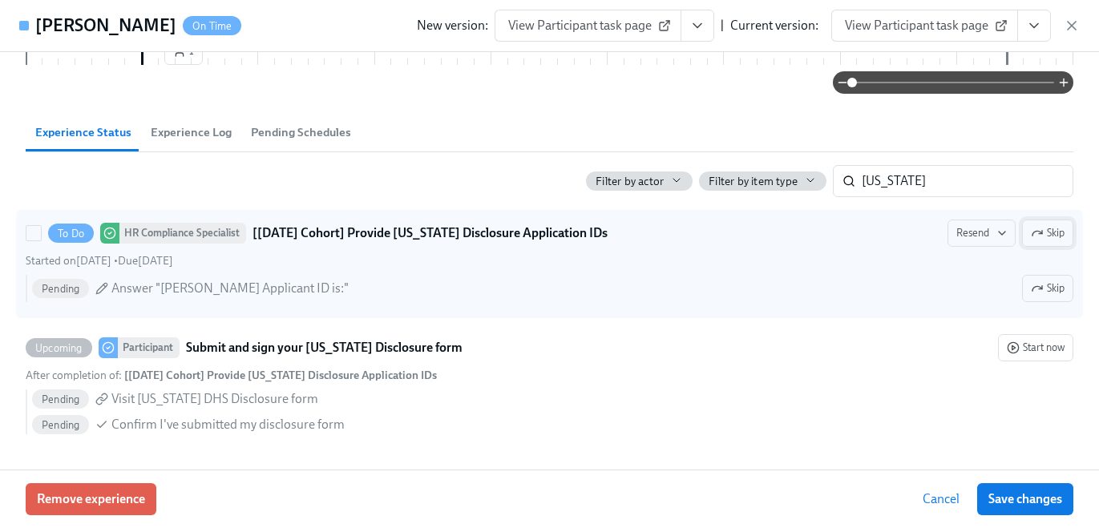
click at [1058, 243] on button "Skip" at bounding box center [1047, 233] width 51 height 27
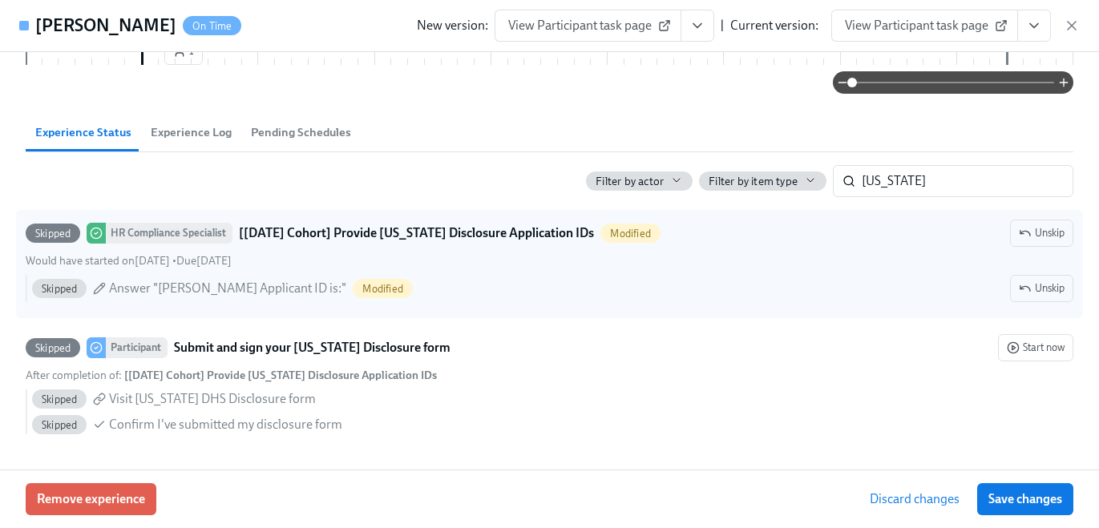
click at [1052, 489] on button "Save changes" at bounding box center [1025, 499] width 96 height 32
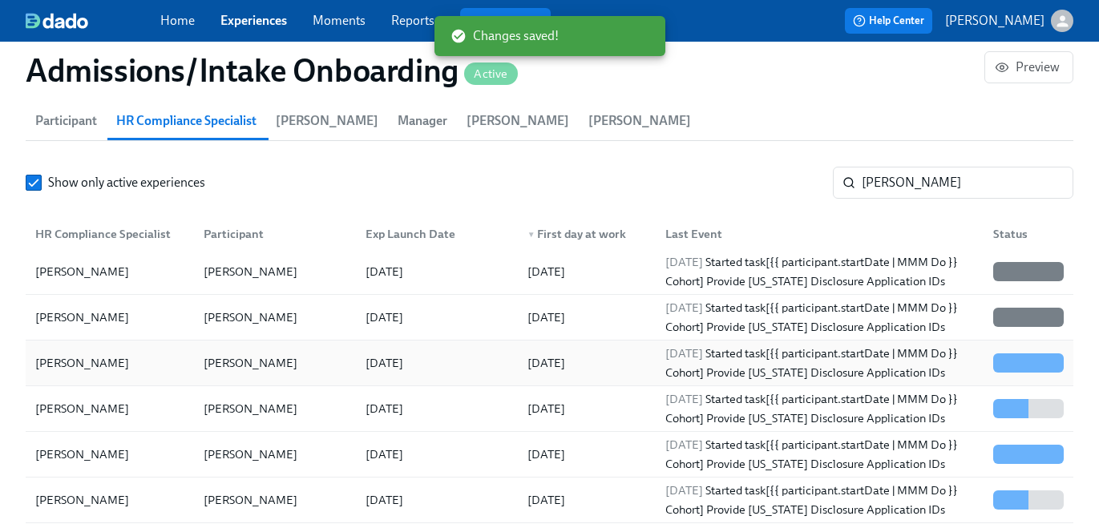
click at [882, 360] on div "2025/08/27 Started task [{{ participant.startDate | MMM Do }} Cohort] Provide U…" at bounding box center [819, 363] width 321 height 38
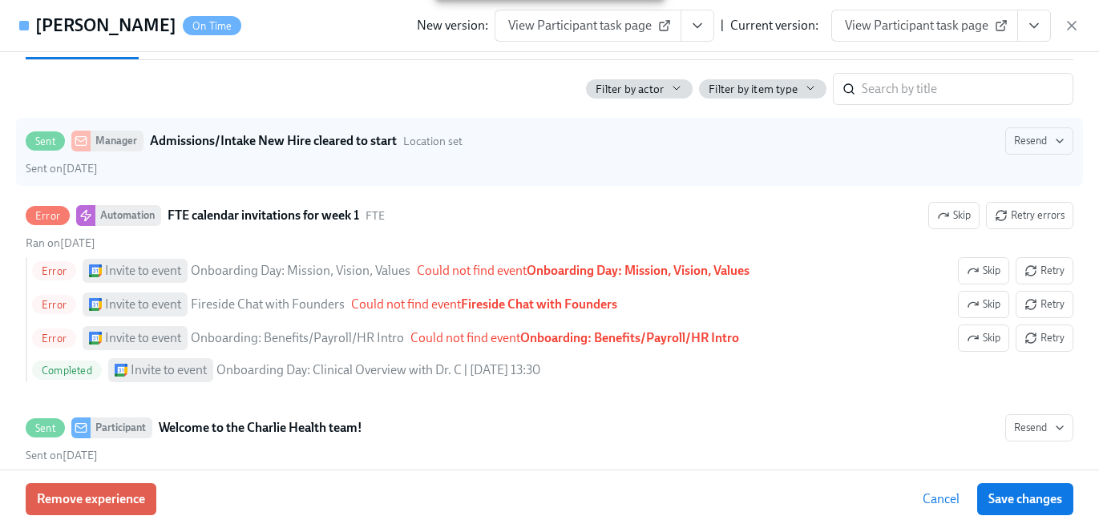
scroll to position [579, 0]
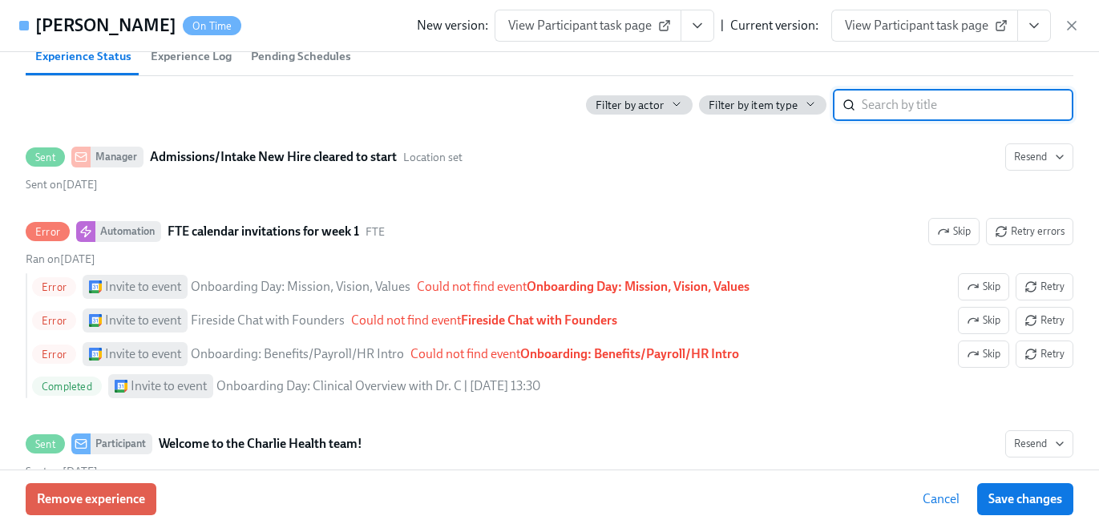
click at [904, 90] on input "search" at bounding box center [967, 105] width 212 height 32
type input "utah"
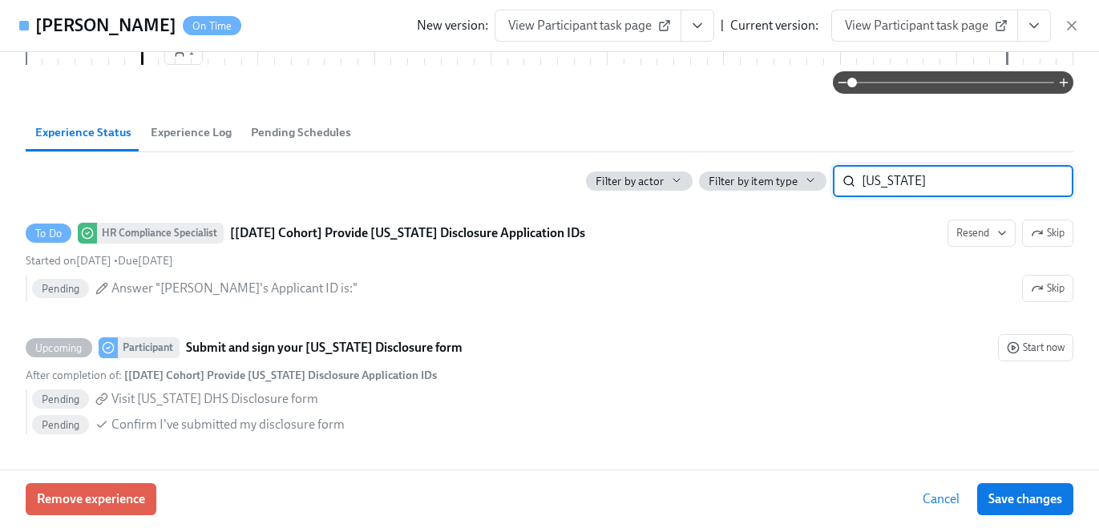
scroll to position [503, 0]
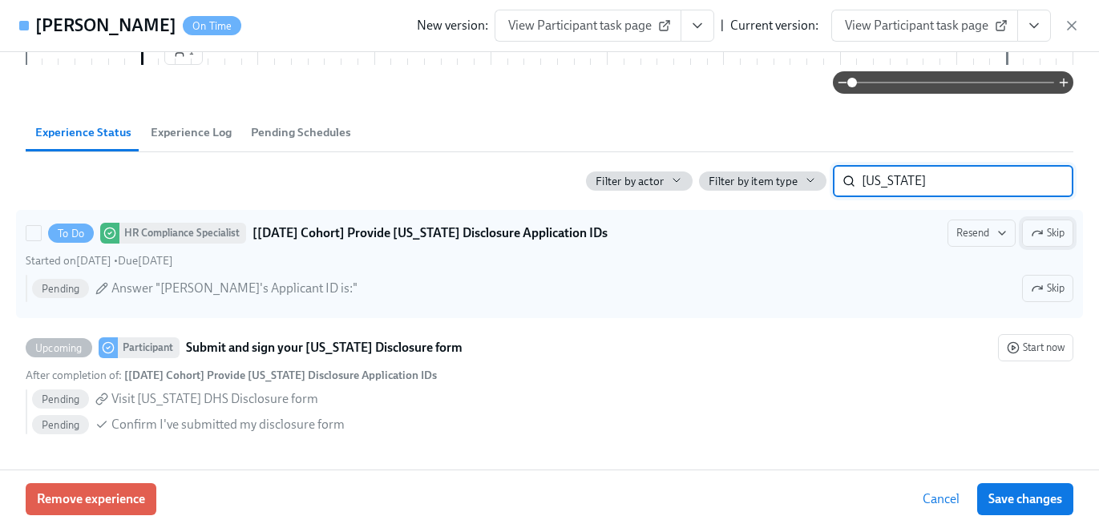
click at [1034, 241] on button "Skip" at bounding box center [1047, 233] width 51 height 27
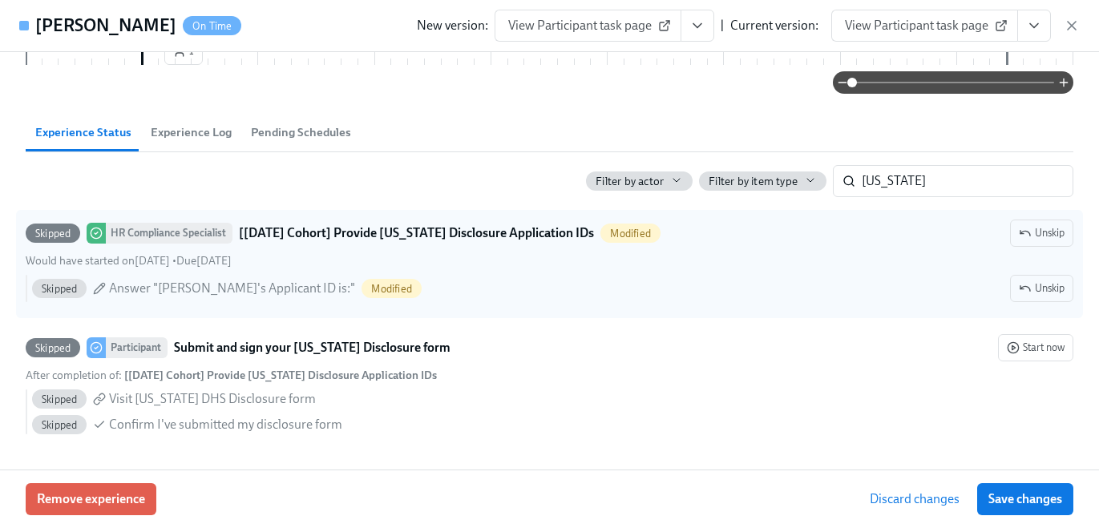
click at [1026, 498] on span "Save changes" at bounding box center [1025, 499] width 74 height 16
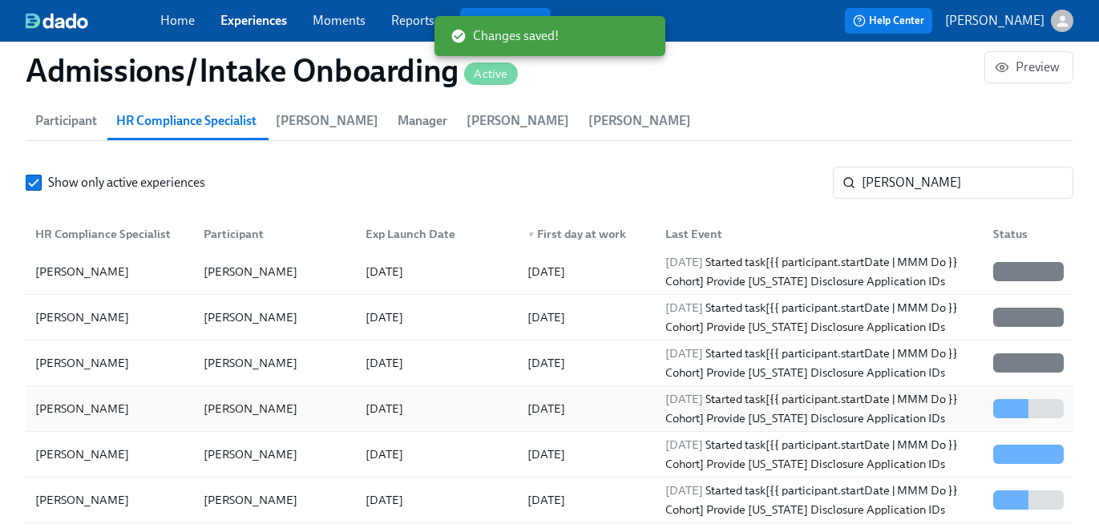
click at [895, 413] on div "2025/08/27 Started task [{{ participant.startDate | MMM Do }} Cohort] Provide U…" at bounding box center [819, 408] width 321 height 38
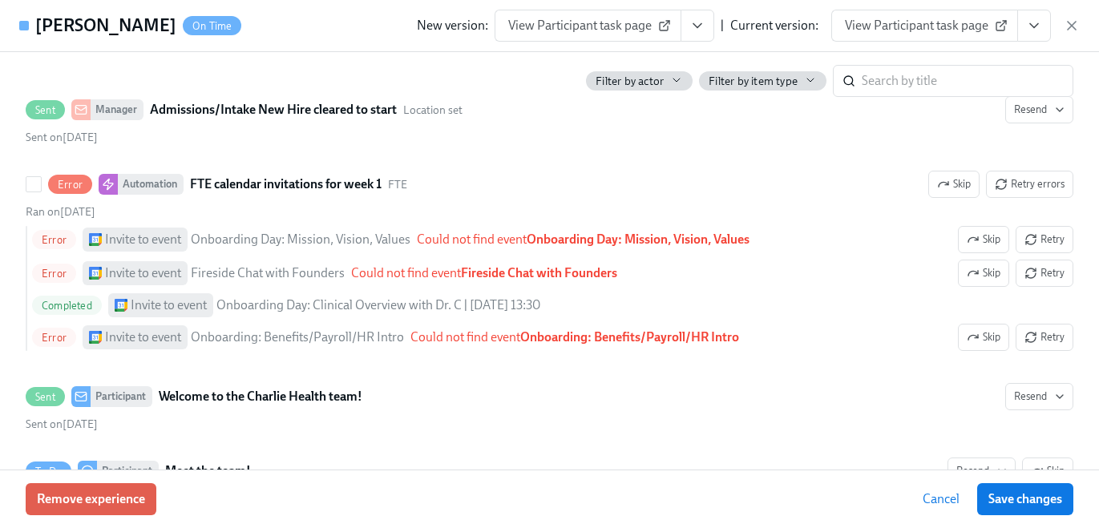
scroll to position [702, 0]
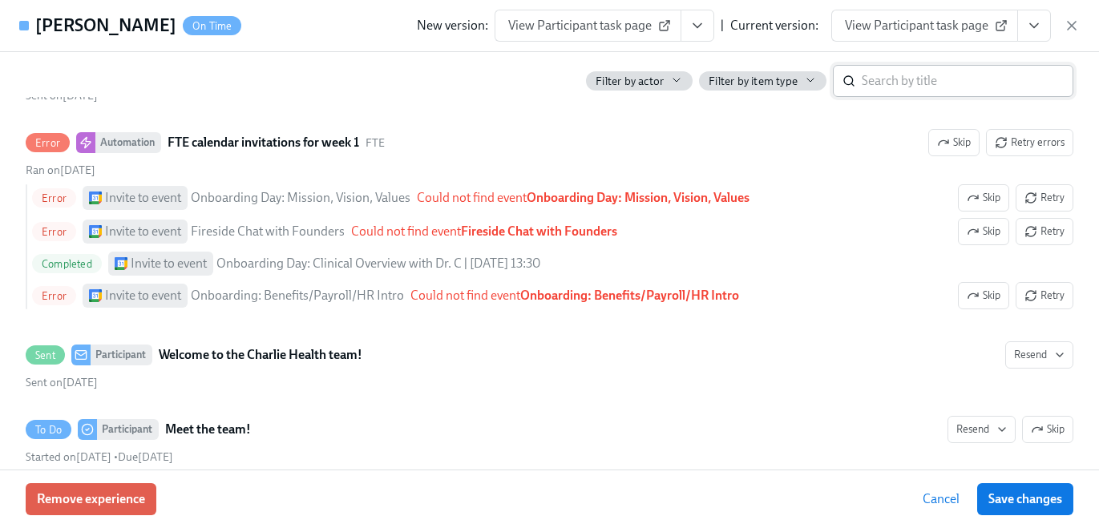
click at [885, 91] on input "search" at bounding box center [967, 81] width 212 height 32
type input "utah"
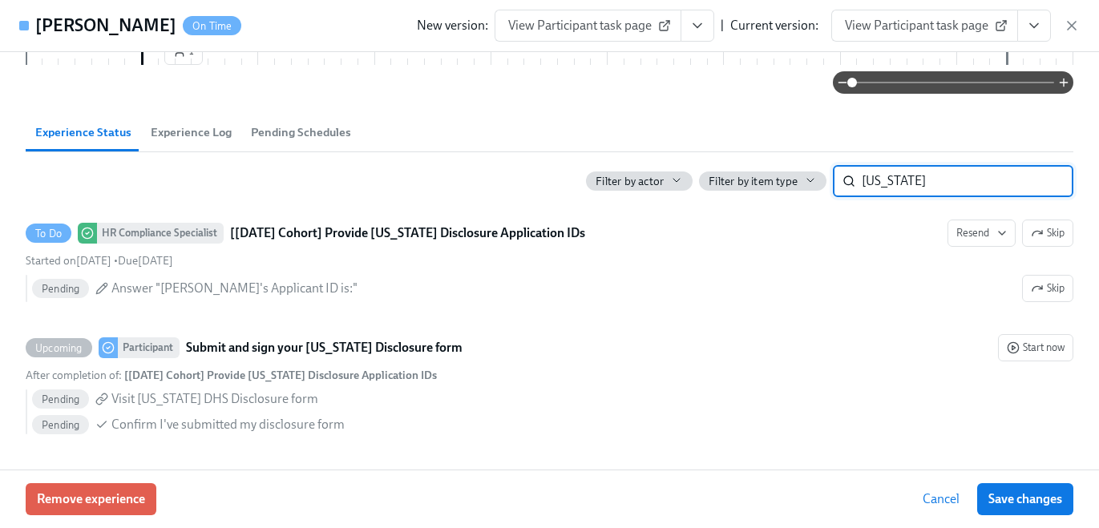
scroll to position [537, 0]
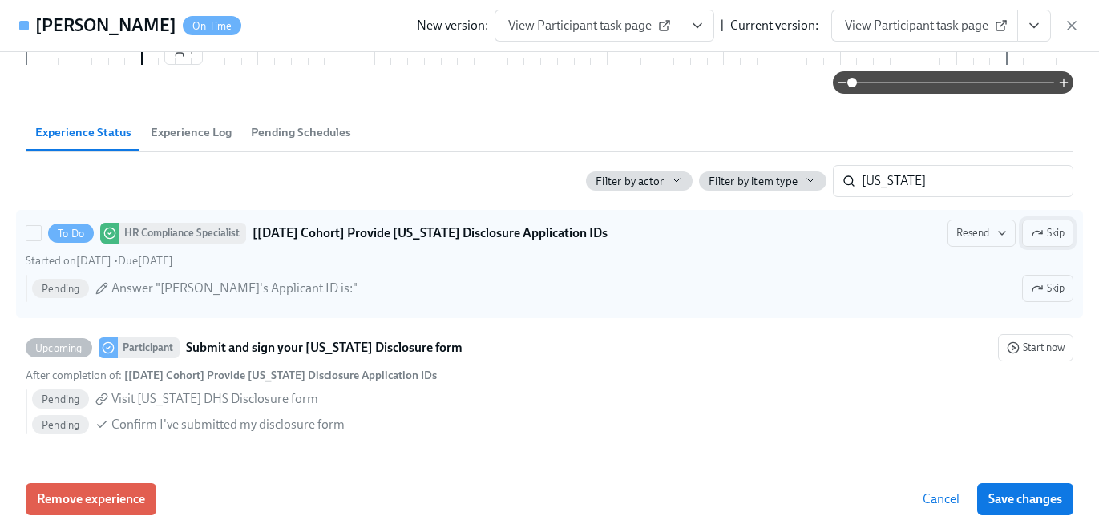
click at [1046, 240] on span "Skip" at bounding box center [1047, 233] width 34 height 16
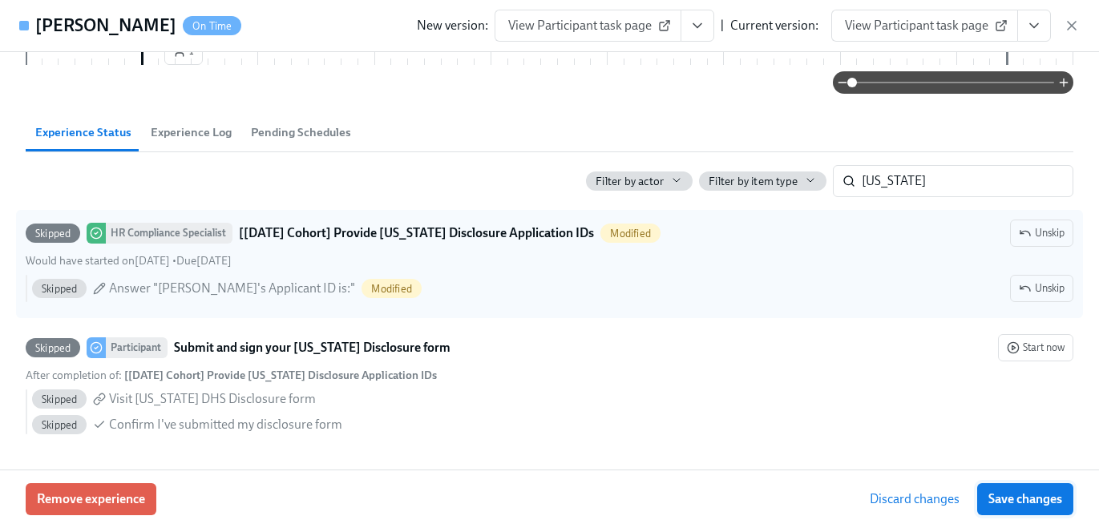
click at [1035, 495] on span "Save changes" at bounding box center [1025, 499] width 74 height 16
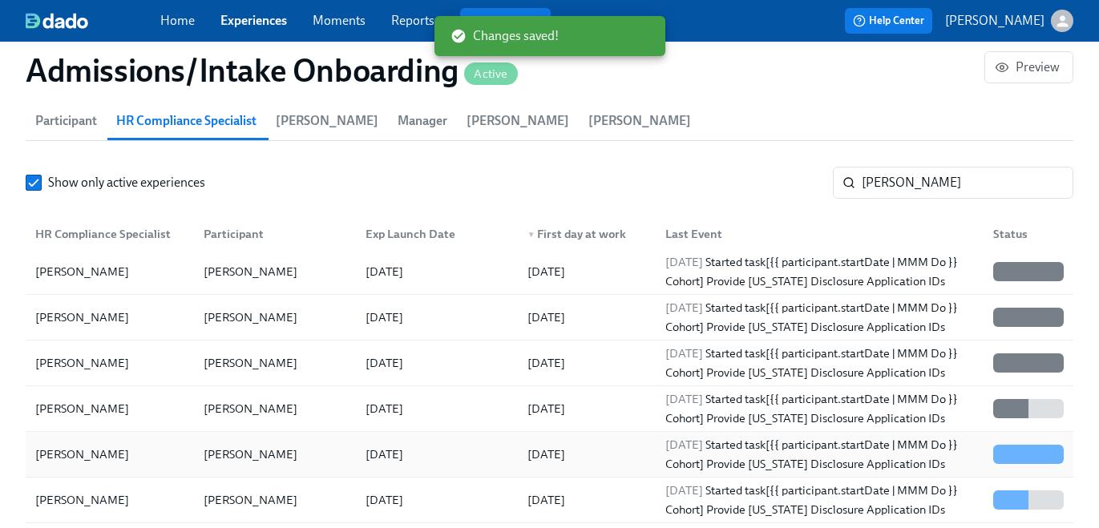
click at [877, 454] on div "2025/08/27 Started task [{{ participant.startDate | MMM Do }} Cohort] Provide U…" at bounding box center [819, 454] width 321 height 38
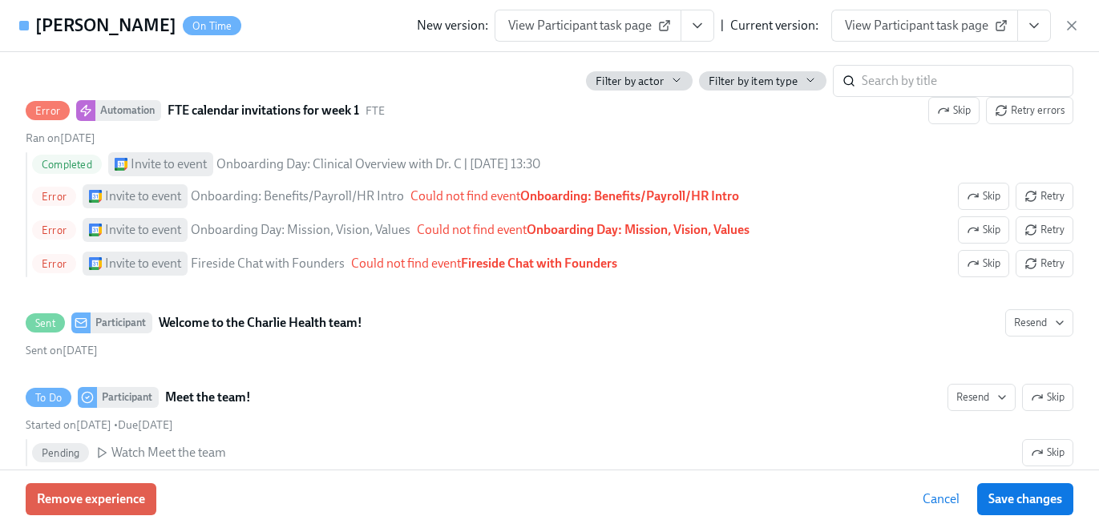
scroll to position [724, 0]
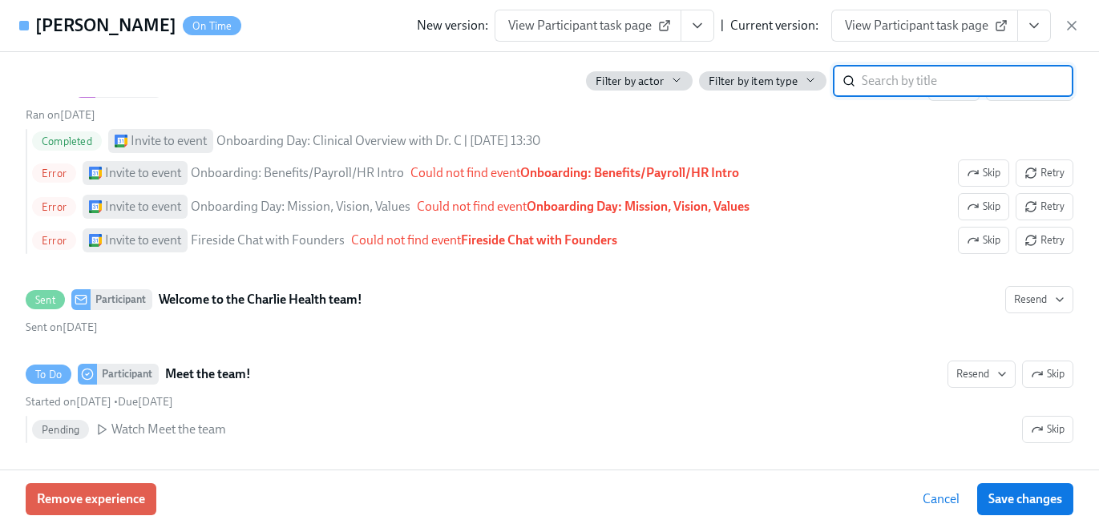
click at [904, 78] on input "search" at bounding box center [967, 81] width 212 height 32
type input "utah"
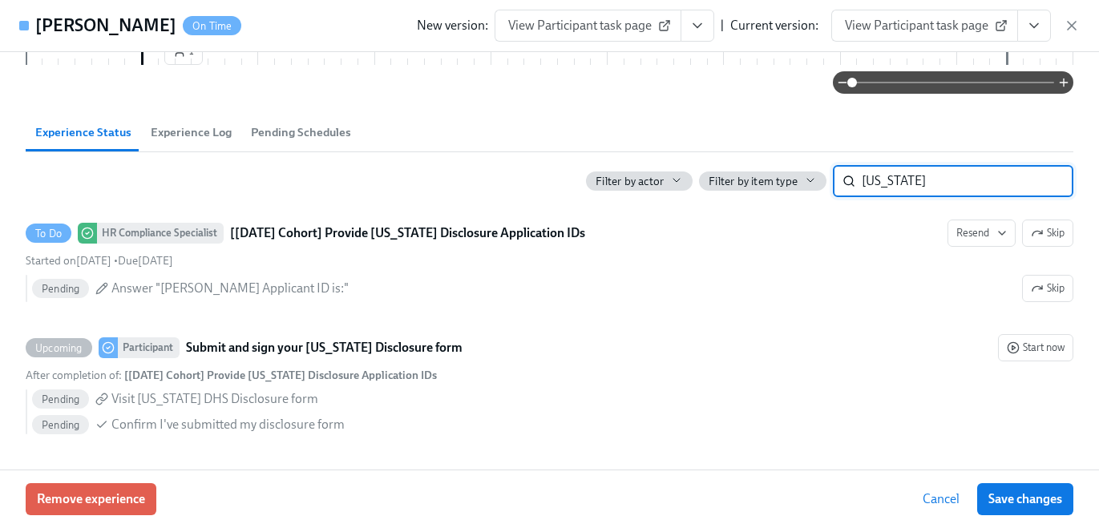
scroll to position [503, 0]
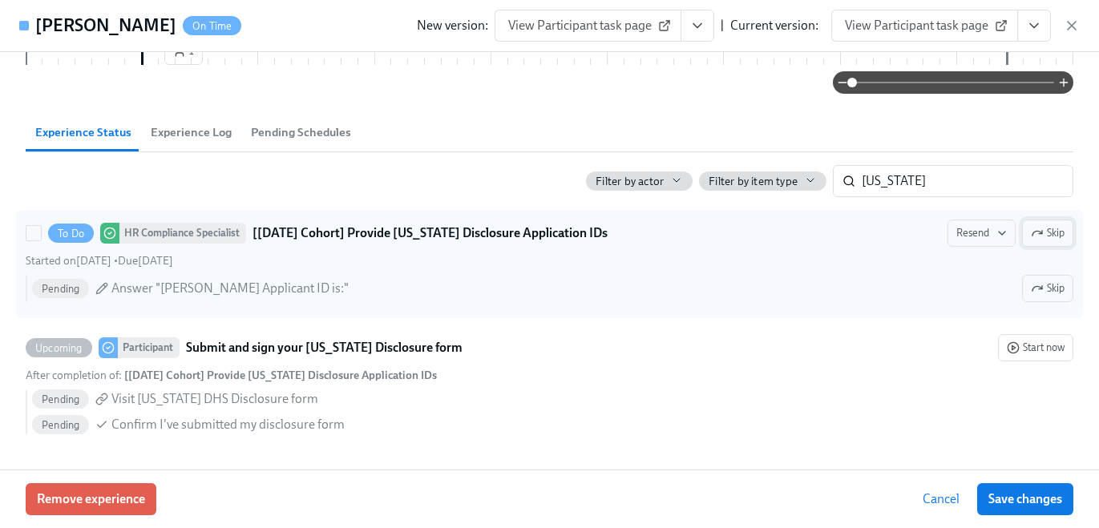
click at [1047, 238] on span "Skip" at bounding box center [1047, 233] width 34 height 16
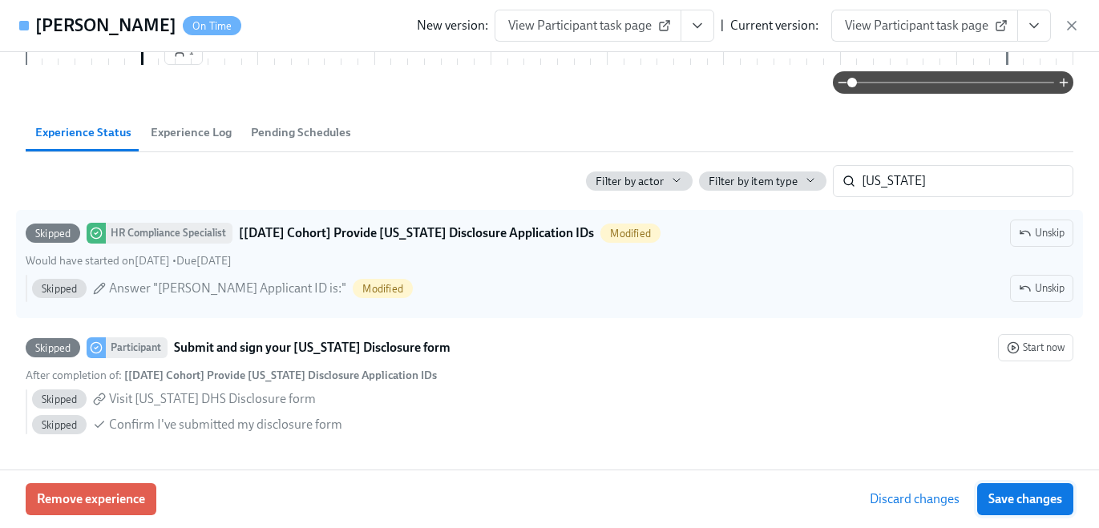
click at [1025, 495] on span "Save changes" at bounding box center [1025, 499] width 74 height 16
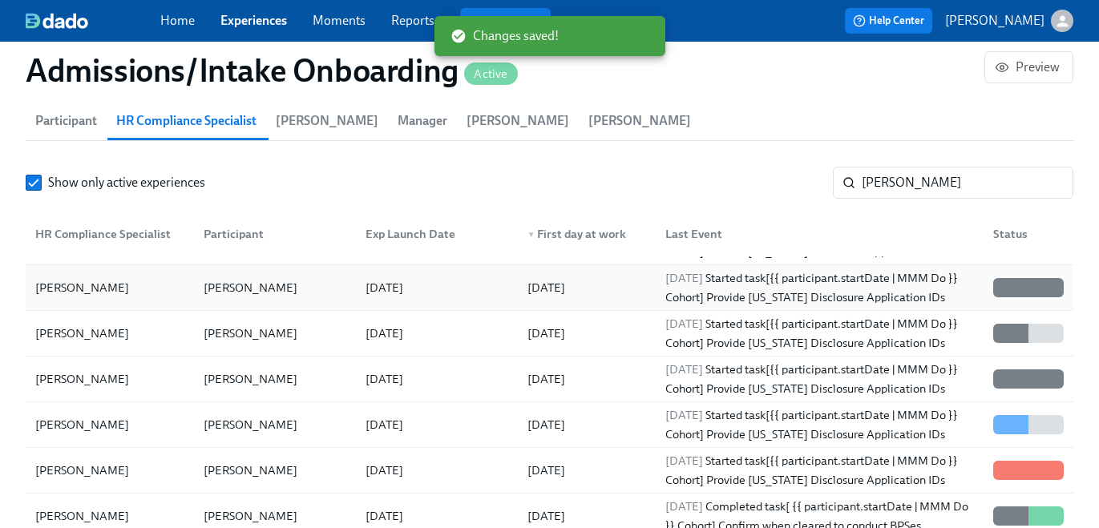
scroll to position [111, 0]
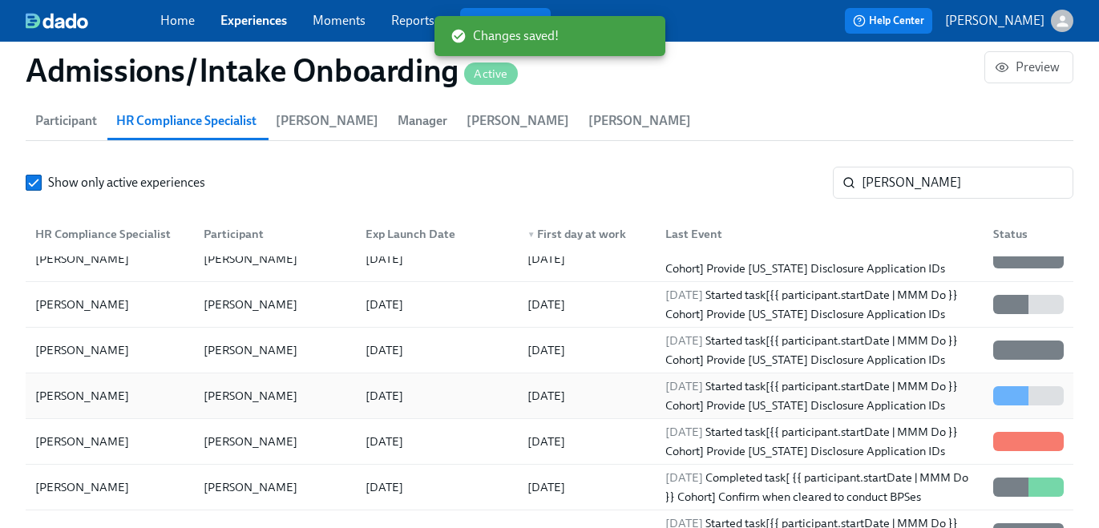
click at [922, 388] on div "2025/08/27 Started task [{{ participant.startDate | MMM Do }} Cohort] Provide U…" at bounding box center [819, 396] width 321 height 38
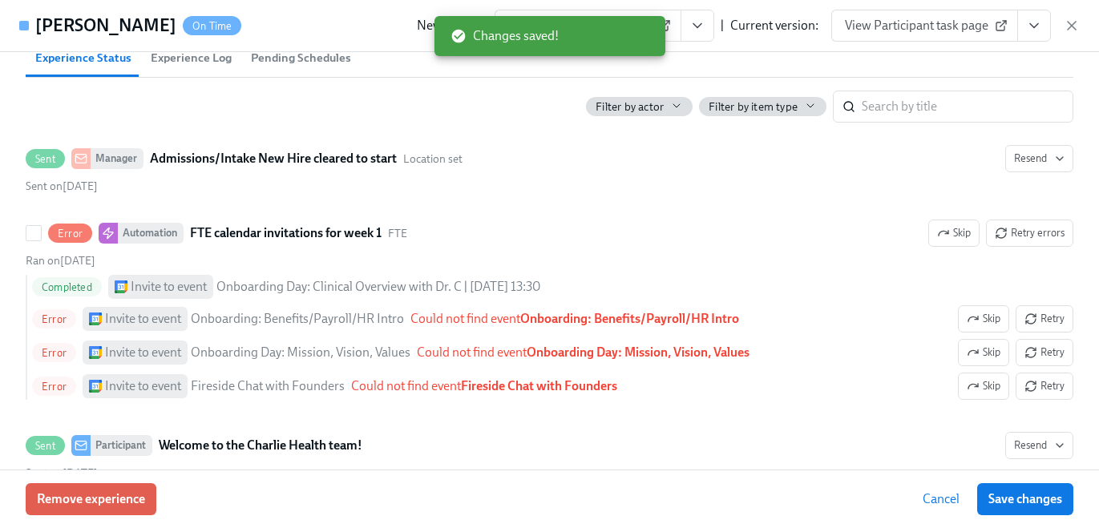
scroll to position [624, 0]
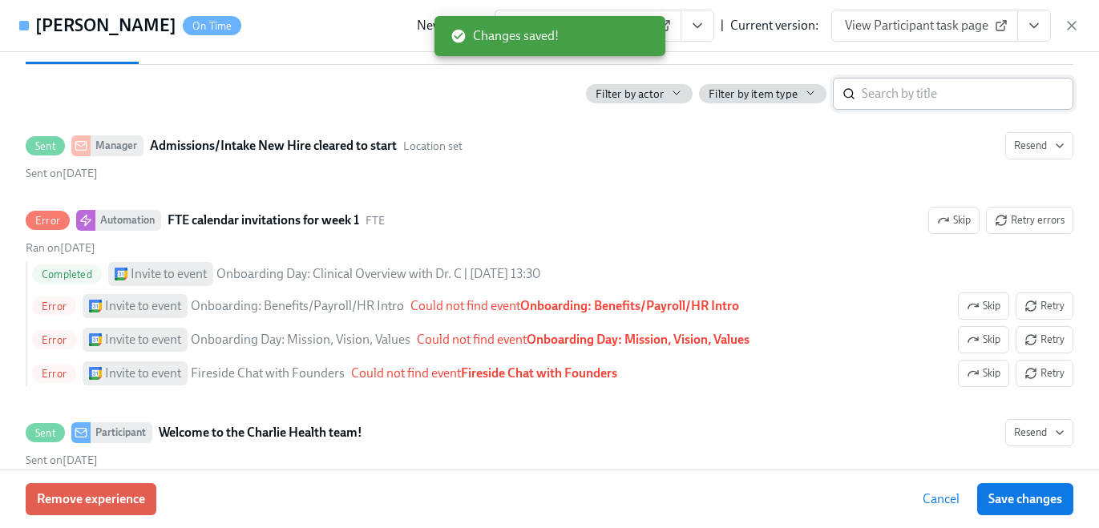
click at [904, 91] on input "search" at bounding box center [967, 94] width 212 height 32
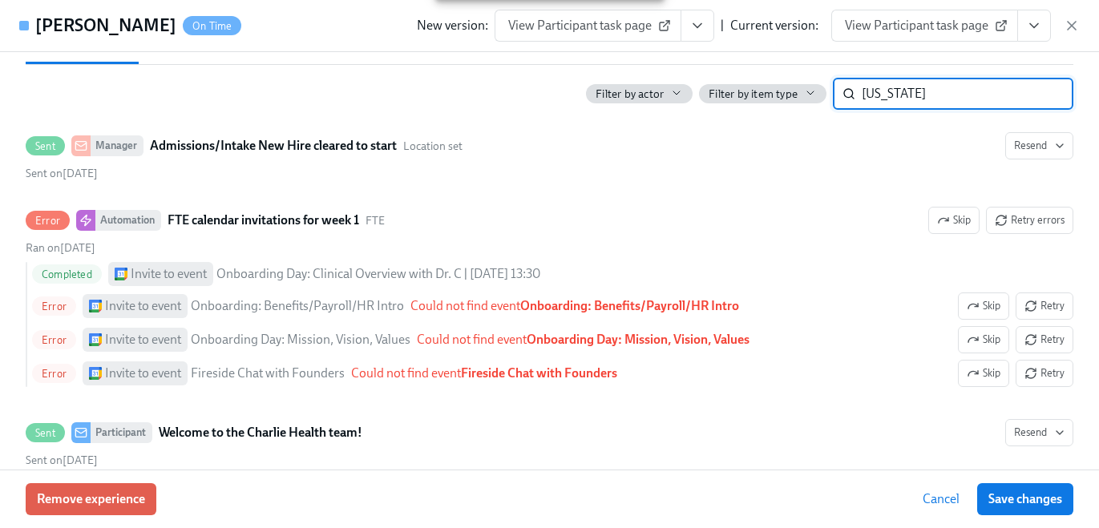
type input "utah"
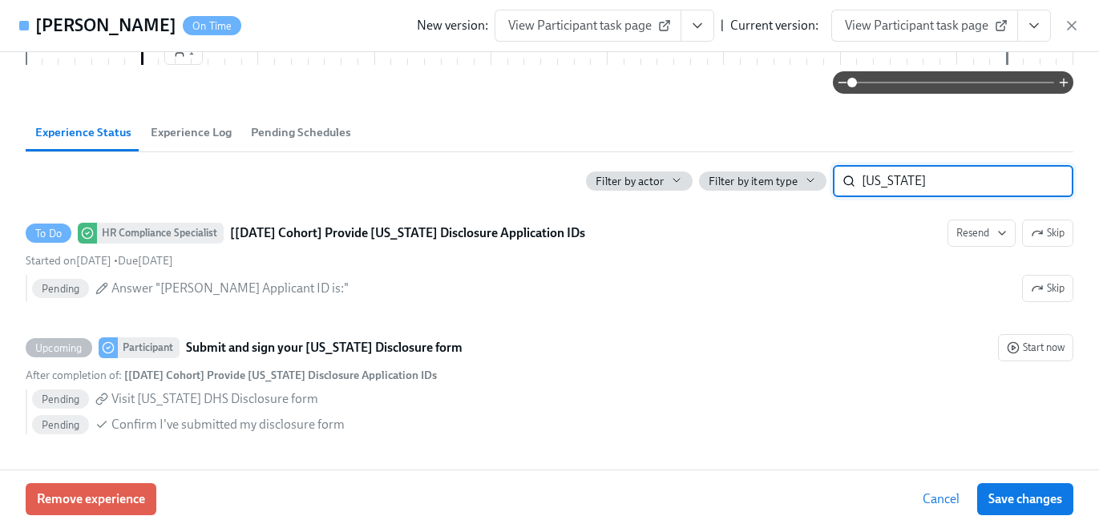
scroll to position [537, 0]
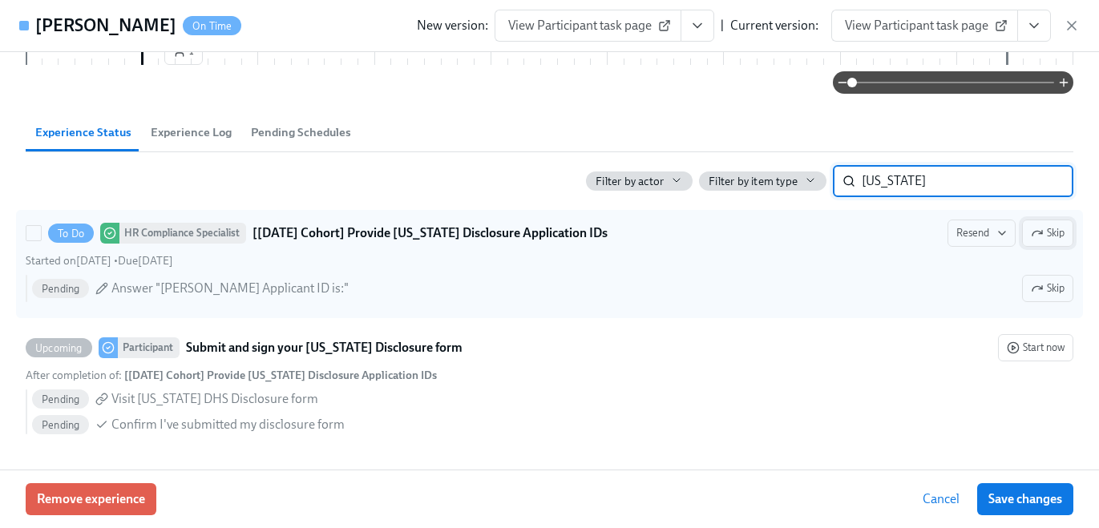
click at [1052, 237] on span "Skip" at bounding box center [1047, 233] width 34 height 16
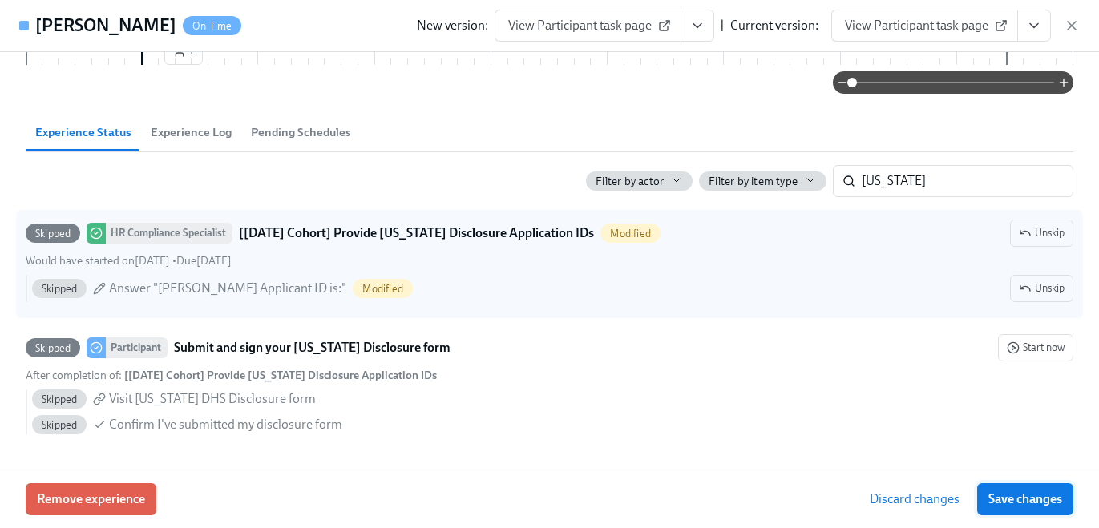
click at [1040, 488] on button "Save changes" at bounding box center [1025, 499] width 96 height 32
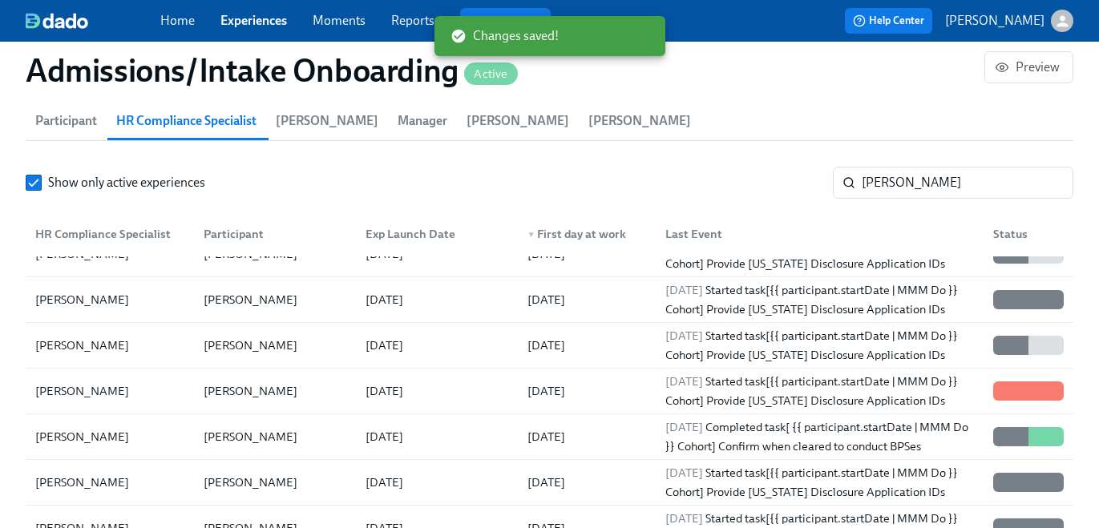
scroll to position [171, 0]
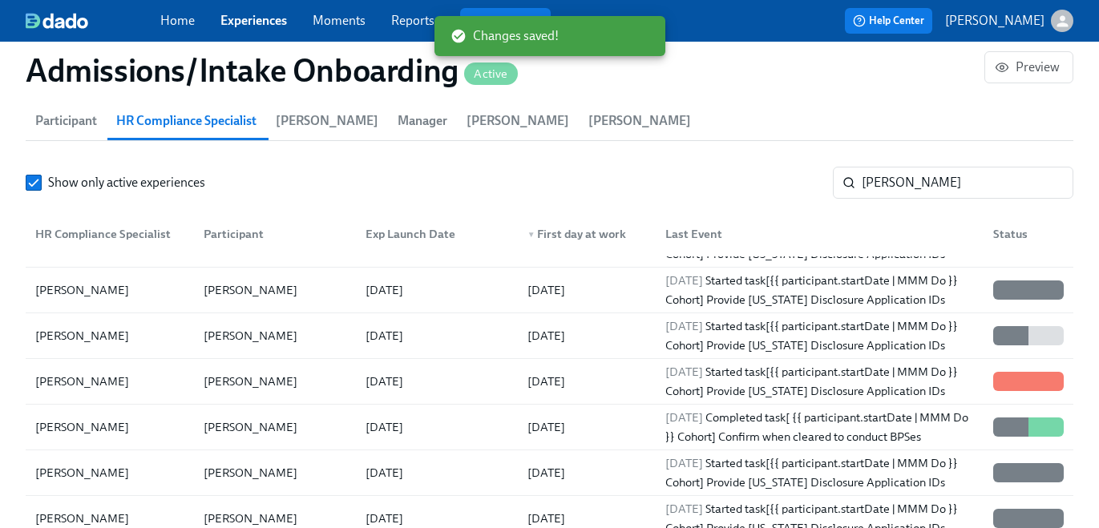
click at [747, 367] on div "2025/08/20 Started task [{{ participant.startDate | MMM Do }} Cohort] Provide U…" at bounding box center [819, 381] width 321 height 38
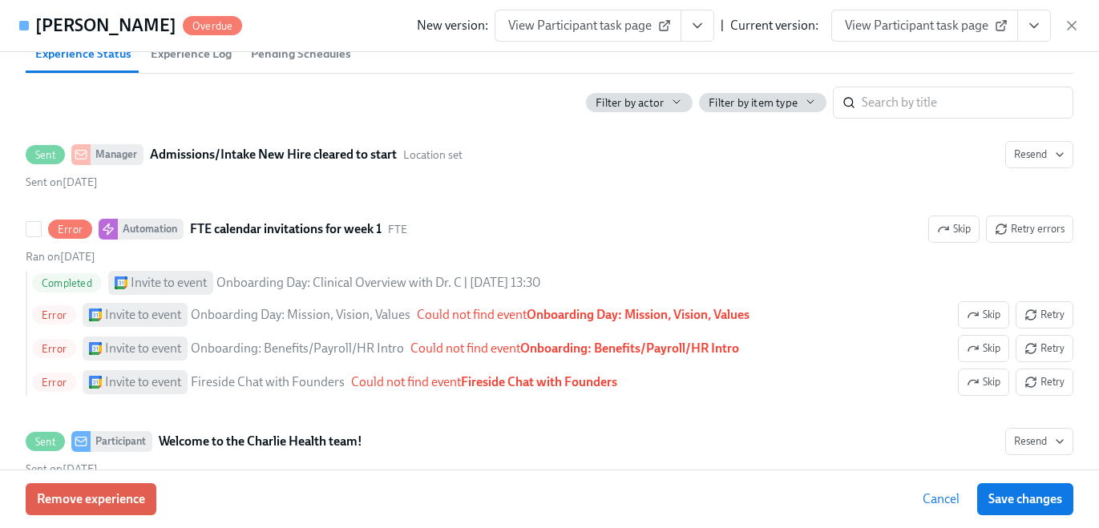
scroll to position [530, 0]
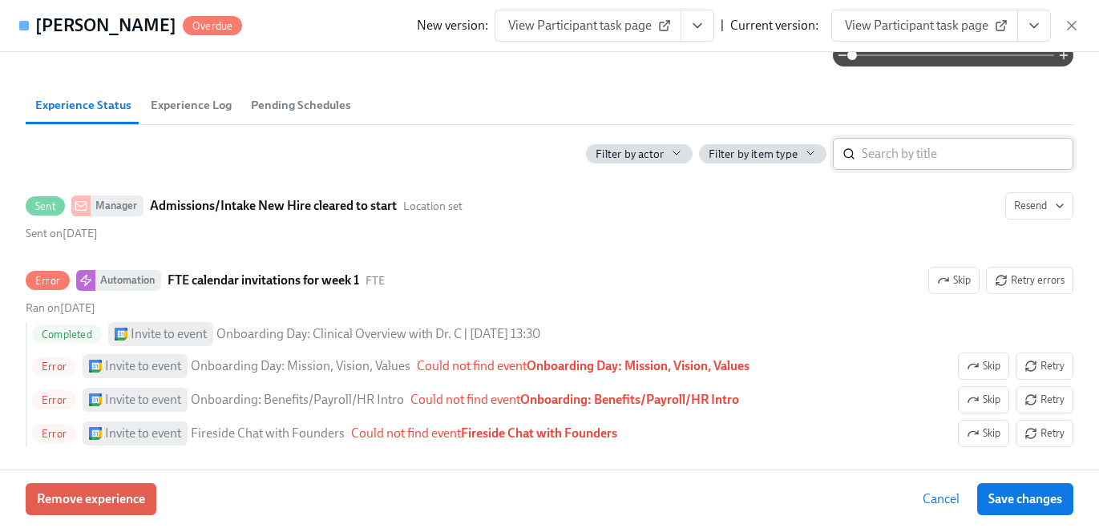
click at [893, 149] on input "search" at bounding box center [967, 154] width 212 height 32
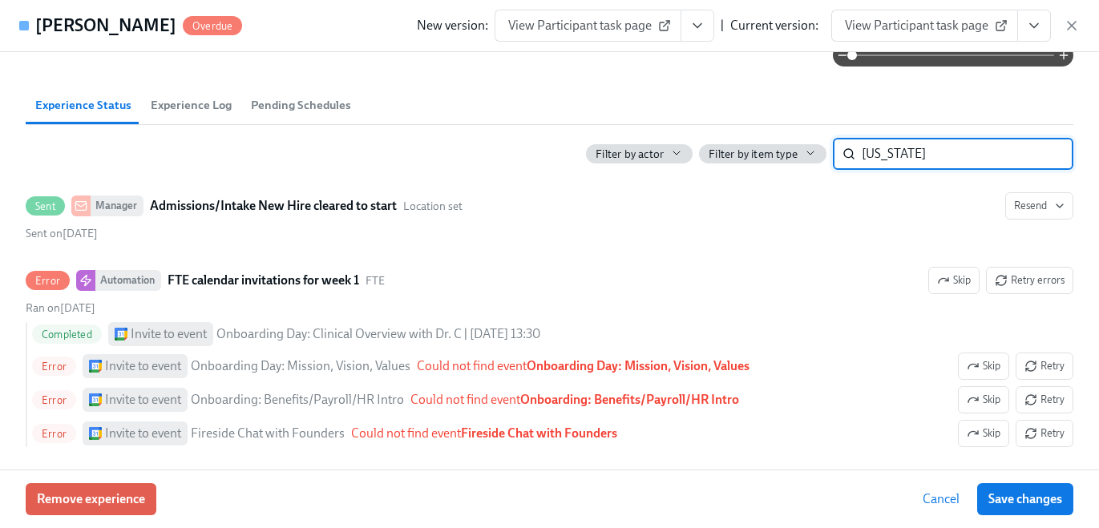
type input "utah"
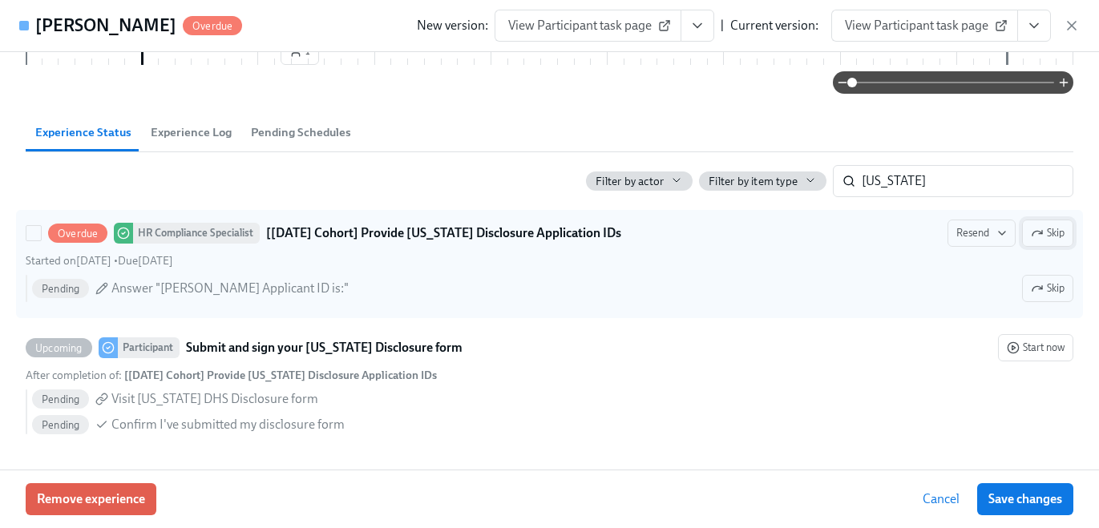
click at [1049, 237] on span "Skip" at bounding box center [1047, 233] width 34 height 16
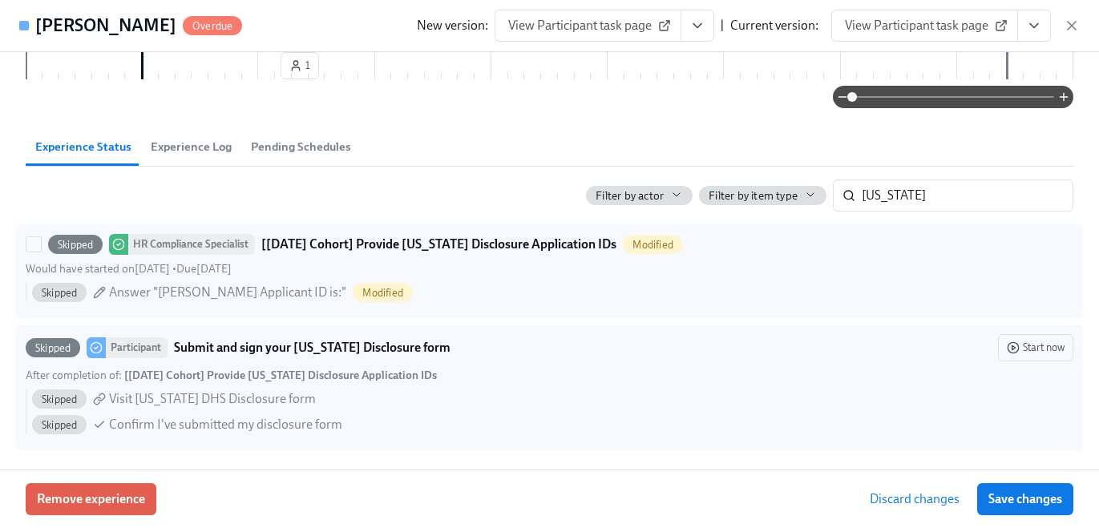
scroll to position [489, 0]
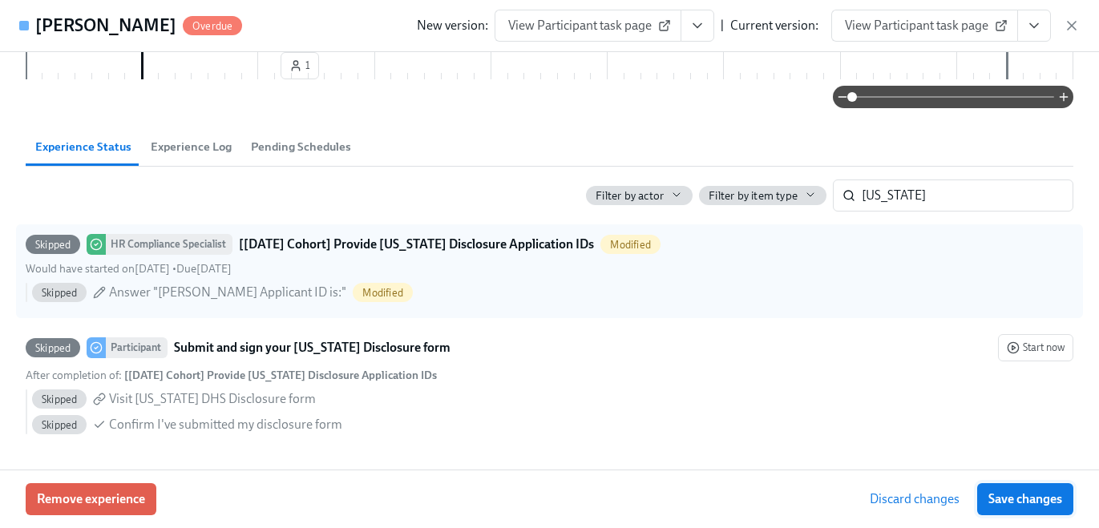
click at [1053, 510] on button "Save changes" at bounding box center [1025, 499] width 96 height 32
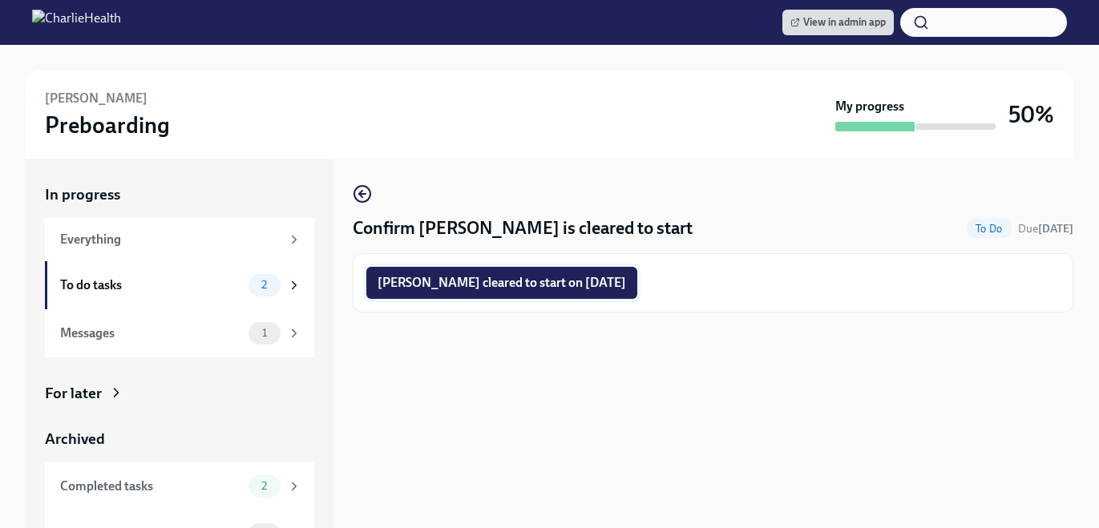
click at [458, 285] on span "[PERSON_NAME] cleared to start on [DATE]" at bounding box center [501, 283] width 248 height 16
